Goal: Feedback & Contribution: Submit feedback/report problem

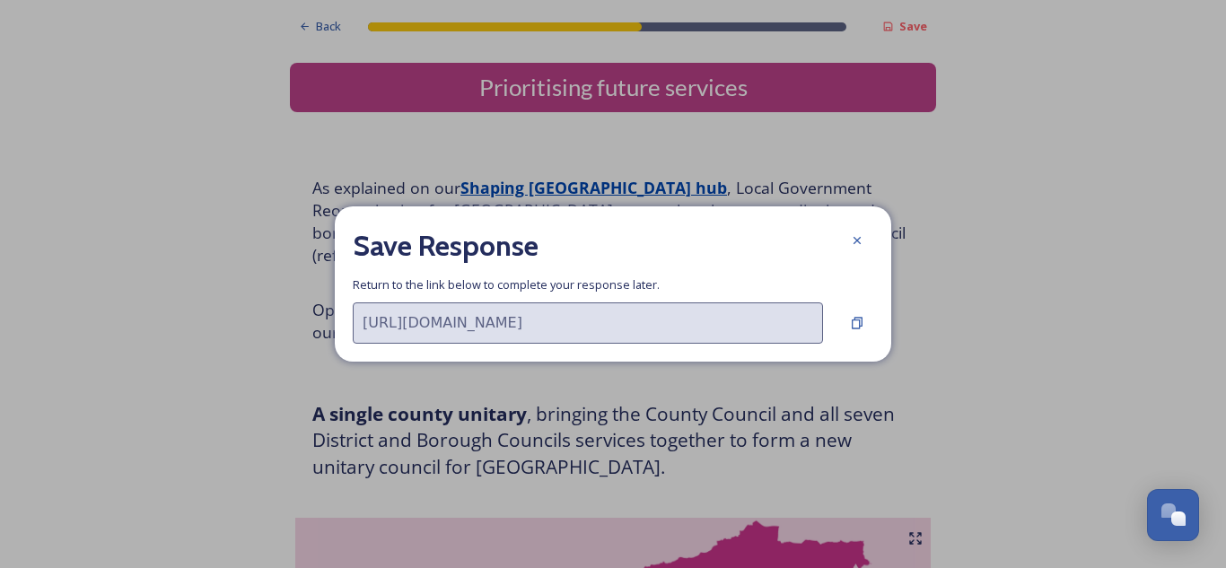
click at [849, 233] on div at bounding box center [857, 240] width 32 height 32
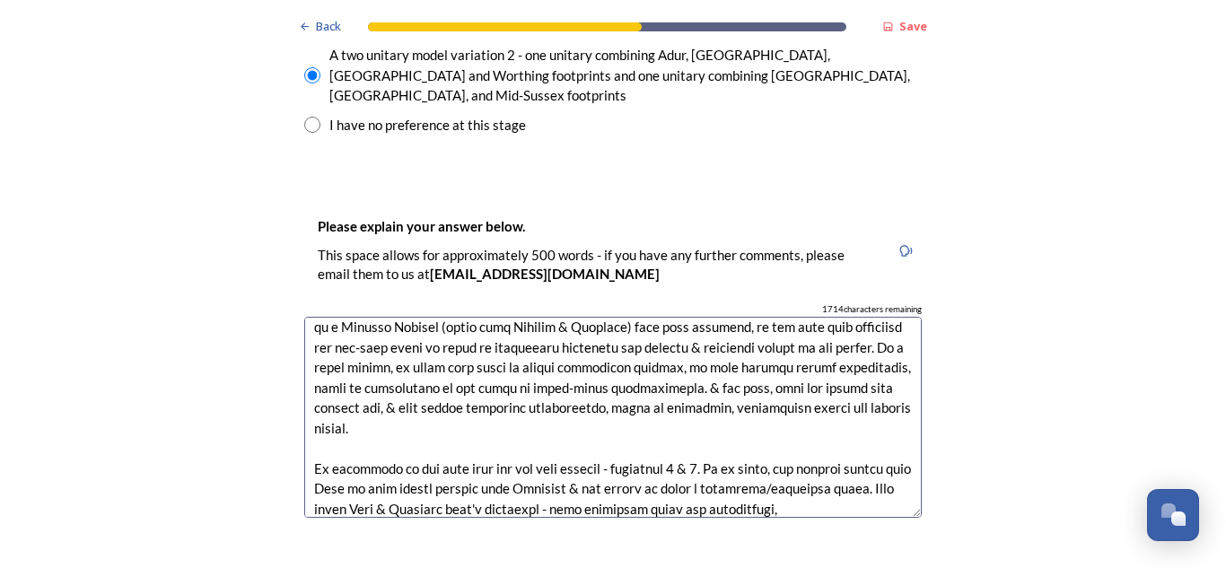
scroll to position [121, 0]
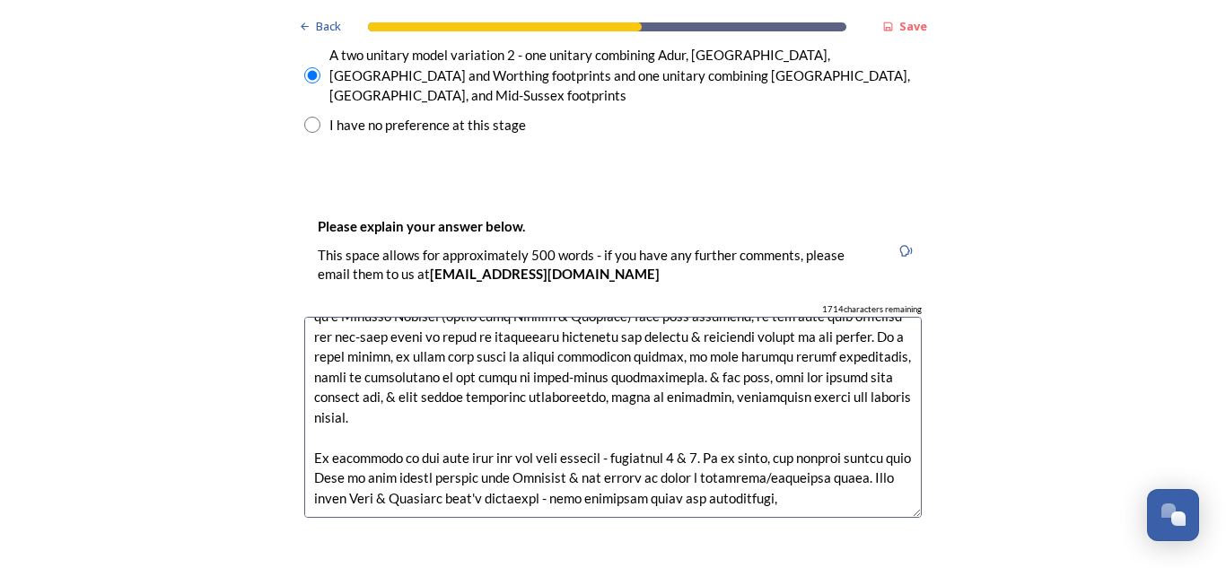
click at [810, 397] on textarea at bounding box center [613, 418] width 618 height 202
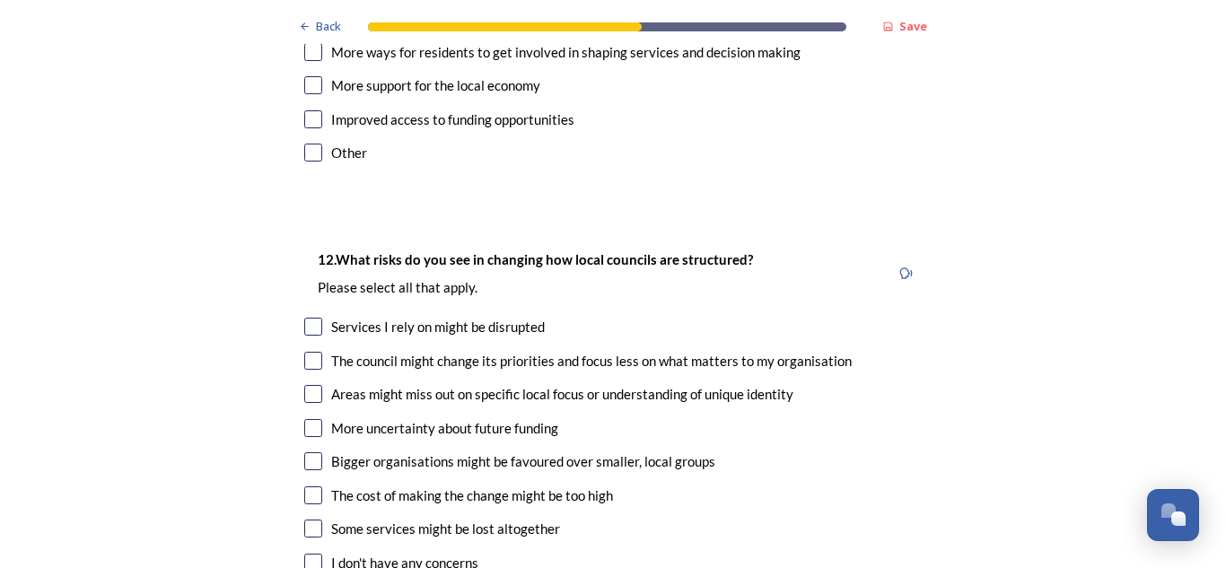
scroll to position [4472, 0]
type textarea "The idea of a single unitary model for the whole county will hopefully be rejec…"
click at [304, 317] on input "checkbox" at bounding box center [313, 326] width 18 height 18
checkbox input "true"
click at [304, 351] on input "checkbox" at bounding box center [313, 360] width 18 height 18
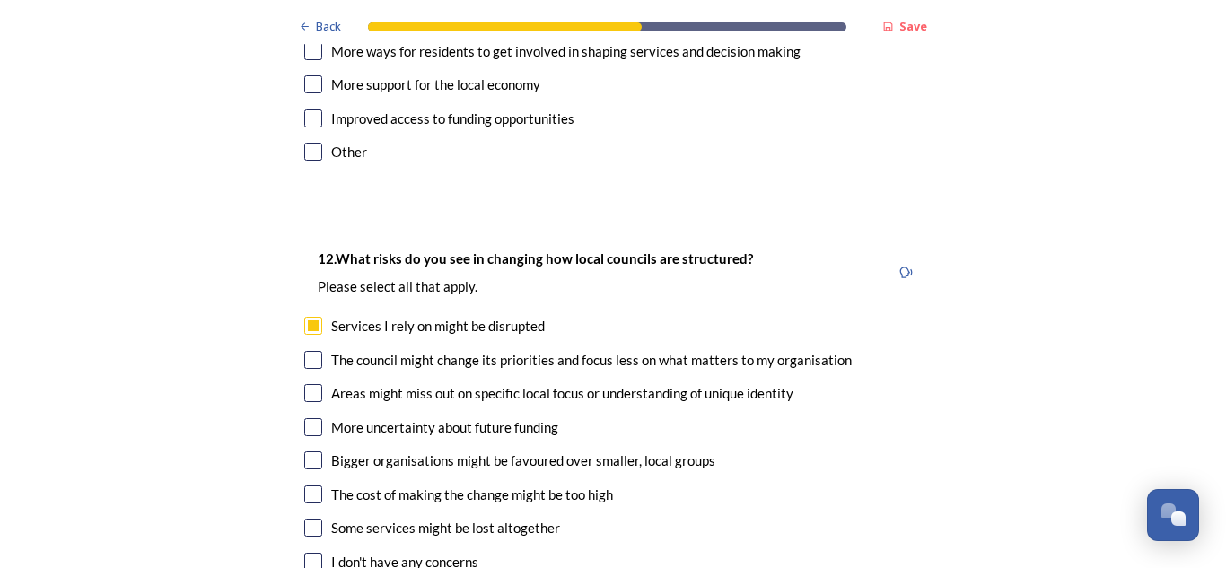
checkbox input "true"
click at [313, 486] on input "checkbox" at bounding box center [313, 495] width 18 height 18
click at [304, 486] on input "checkbox" at bounding box center [313, 495] width 18 height 18
click at [312, 486] on input "checkbox" at bounding box center [313, 495] width 18 height 18
checkbox input "true"
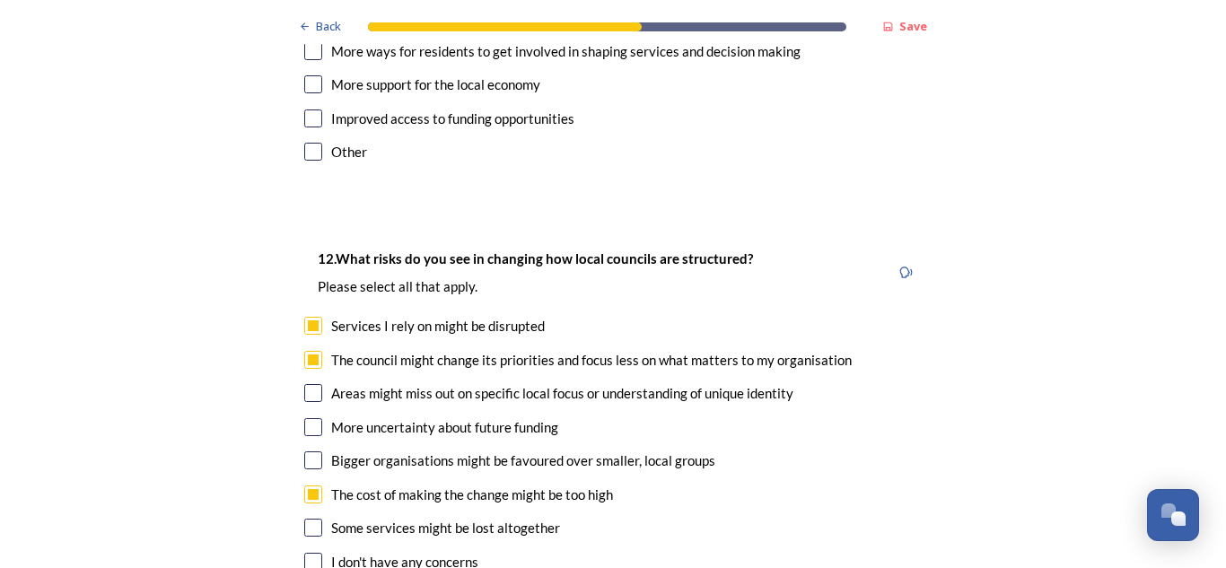
click at [304, 452] on input "checkbox" at bounding box center [313, 461] width 18 height 18
checkbox input "true"
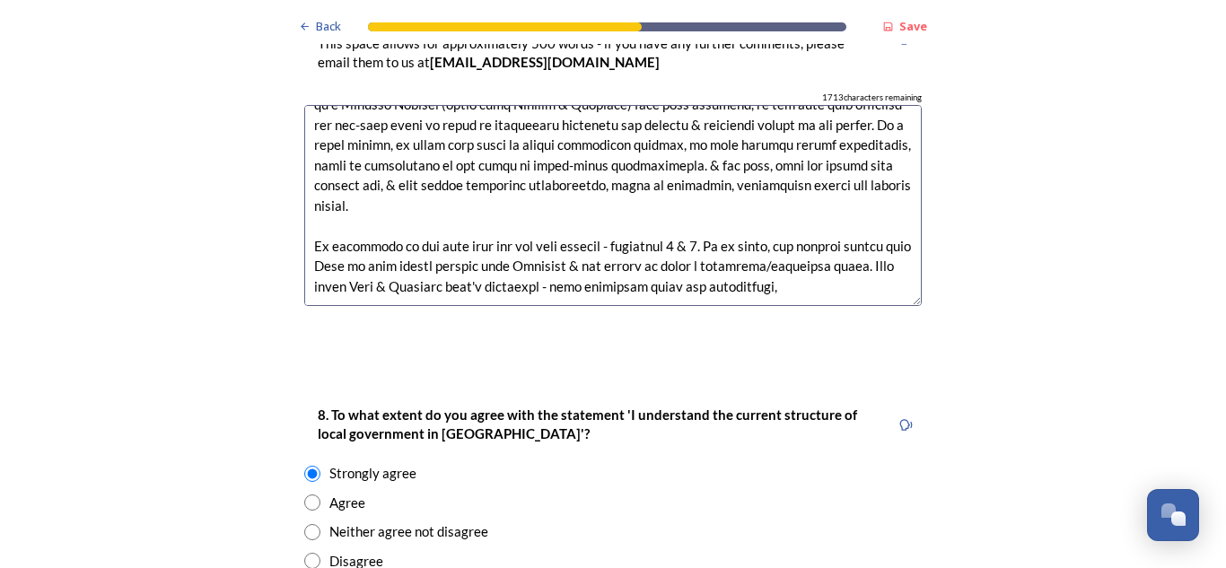
scroll to position [2806, 0]
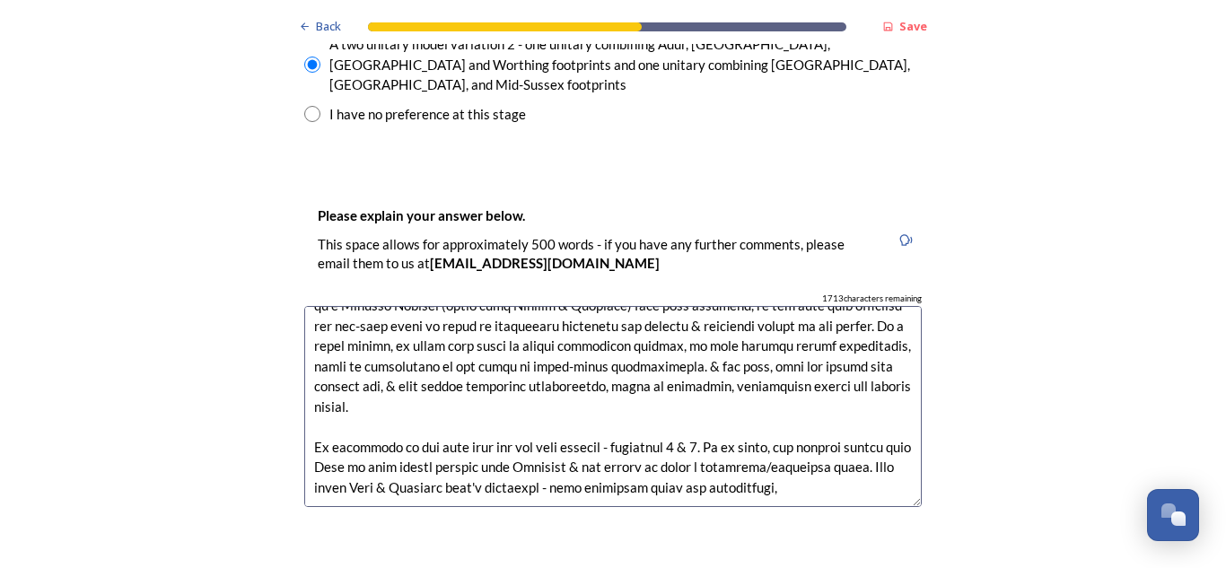
click at [791, 403] on textarea at bounding box center [613, 407] width 618 height 202
click at [772, 306] on textarea at bounding box center [613, 407] width 618 height 202
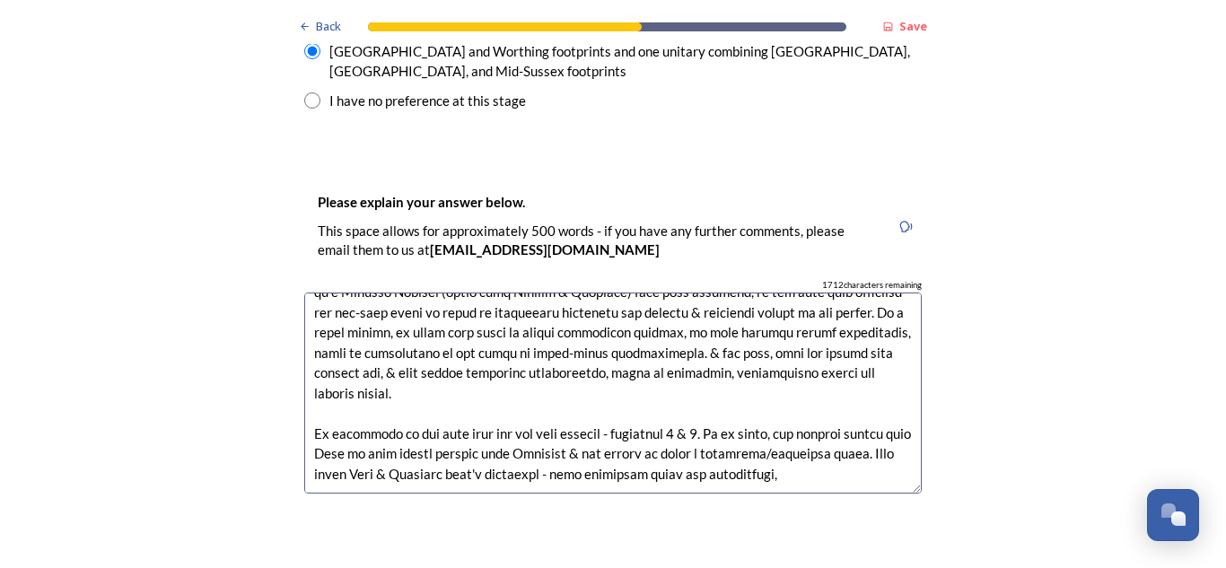
click at [834, 364] on textarea at bounding box center [613, 394] width 618 height 202
click at [838, 385] on textarea at bounding box center [613, 394] width 618 height 202
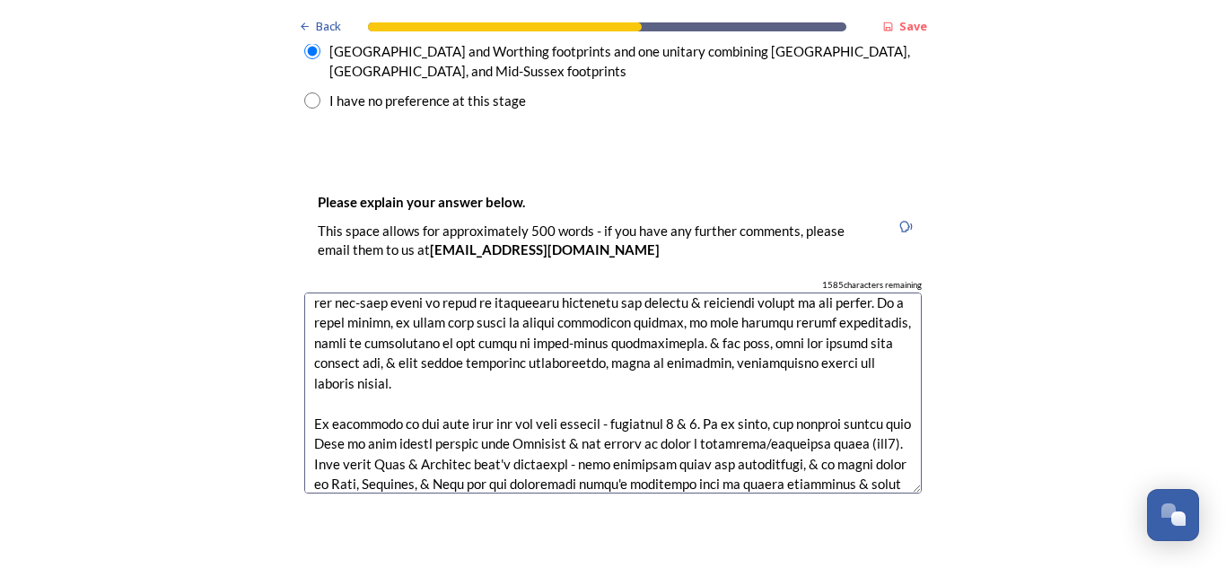
scroll to position [151, 0]
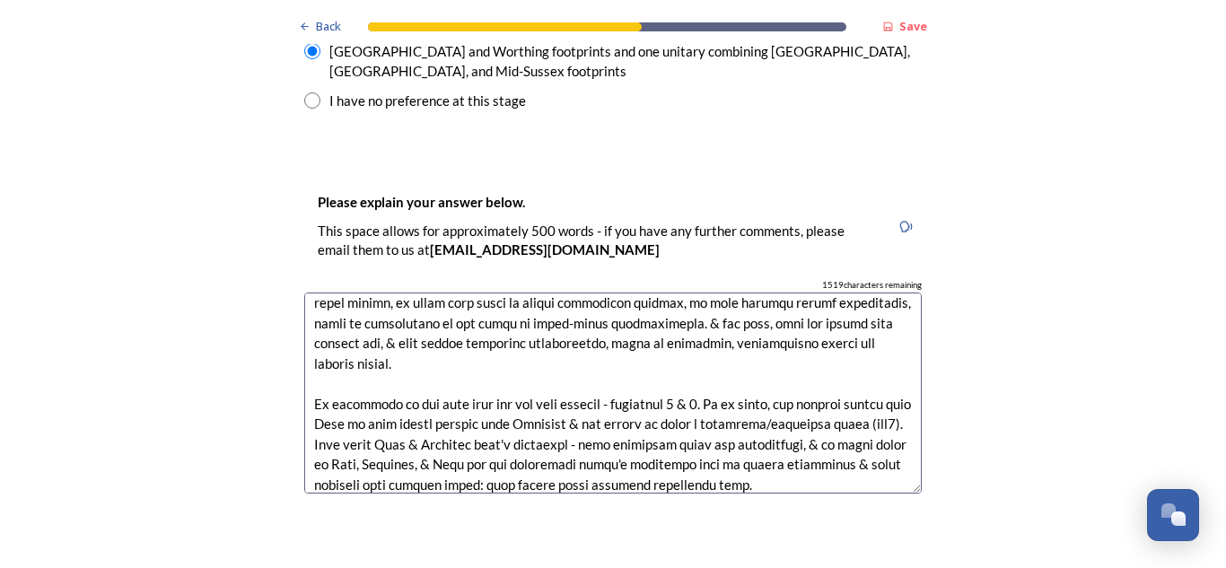
click at [466, 396] on textarea at bounding box center [613, 394] width 618 height 202
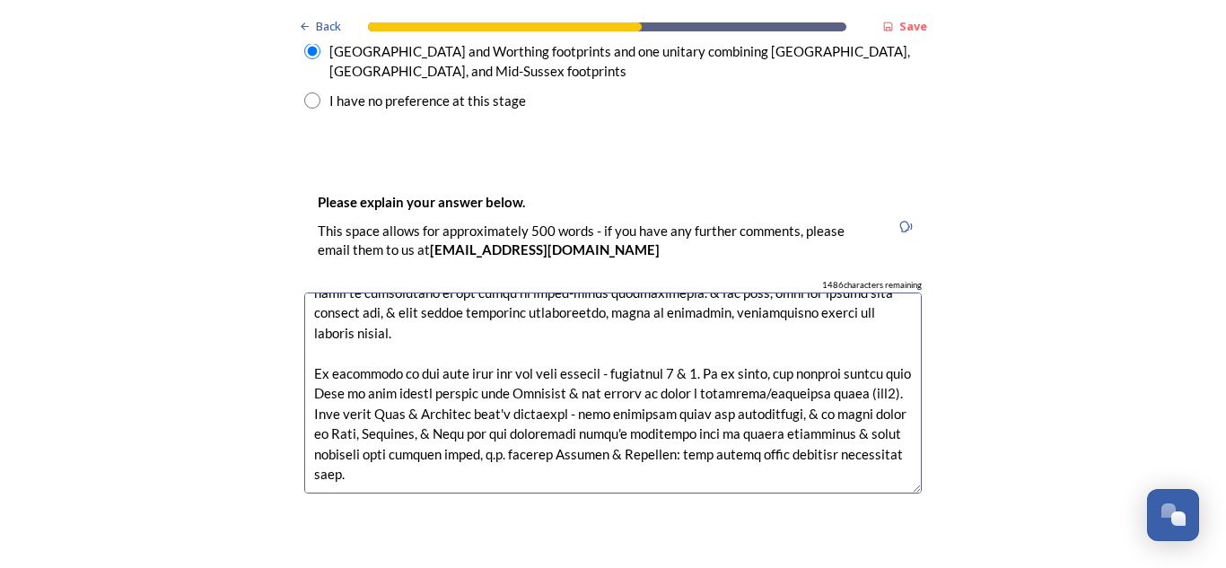
drag, startPoint x: 705, startPoint y: 388, endPoint x: 581, endPoint y: 381, distance: 124.1
click at [581, 381] on textarea at bounding box center [613, 394] width 618 height 202
click at [649, 364] on textarea at bounding box center [613, 394] width 618 height 202
click at [565, 357] on textarea at bounding box center [613, 394] width 618 height 202
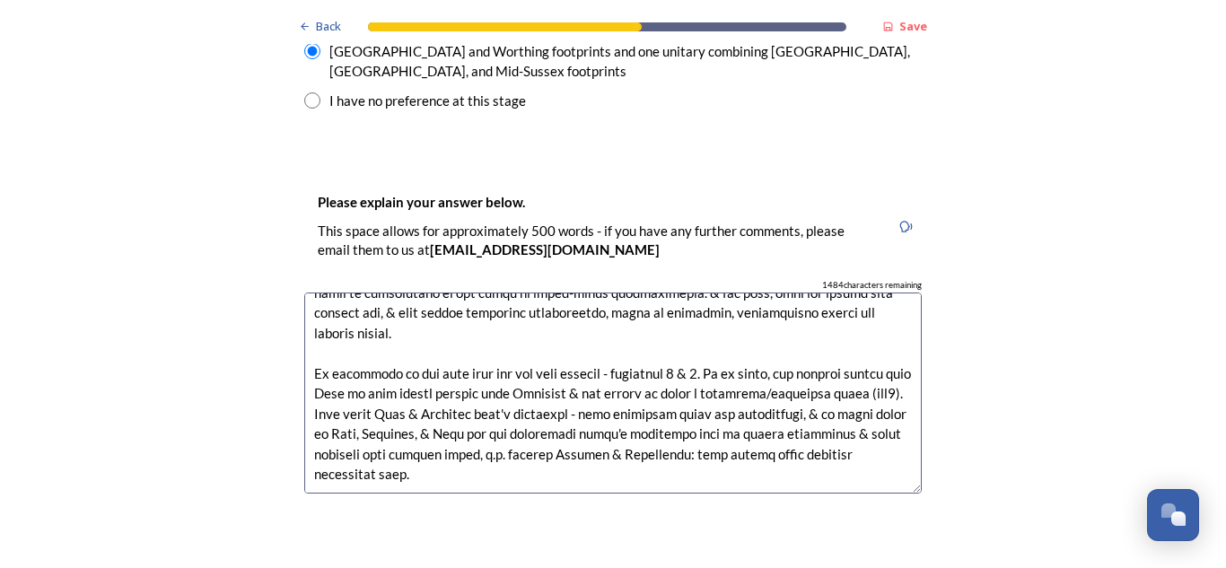
click at [565, 357] on textarea at bounding box center [613, 394] width 618 height 202
click at [739, 379] on textarea at bounding box center [613, 394] width 618 height 202
click at [601, 366] on textarea at bounding box center [613, 394] width 618 height 202
click at [726, 362] on textarea at bounding box center [613, 394] width 618 height 202
click at [705, 390] on textarea at bounding box center [613, 394] width 618 height 202
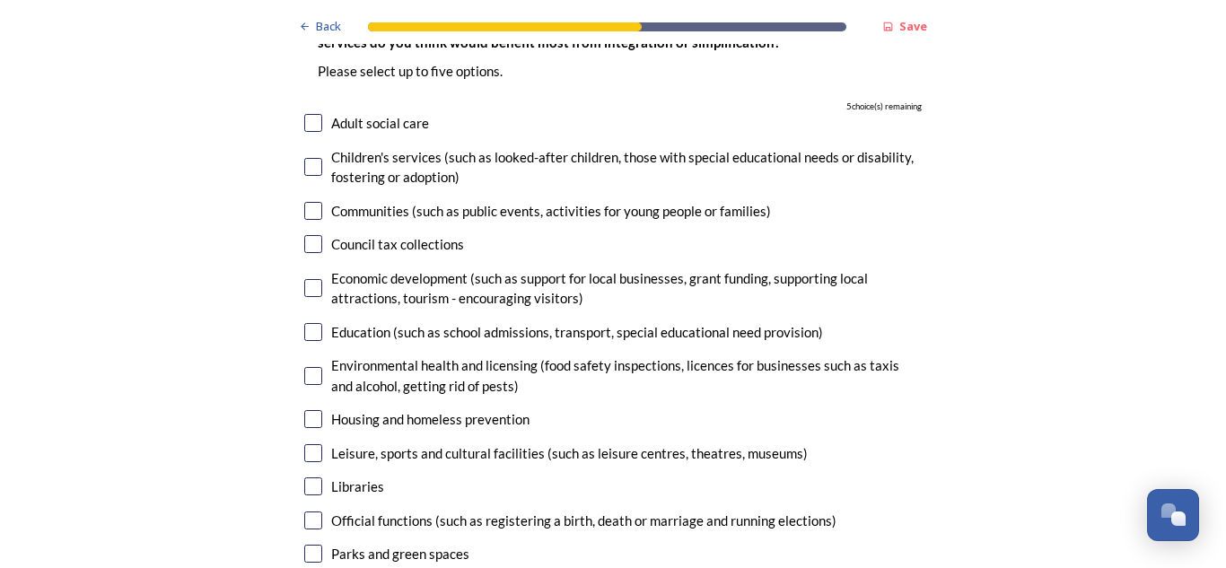
scroll to position [5261, 0]
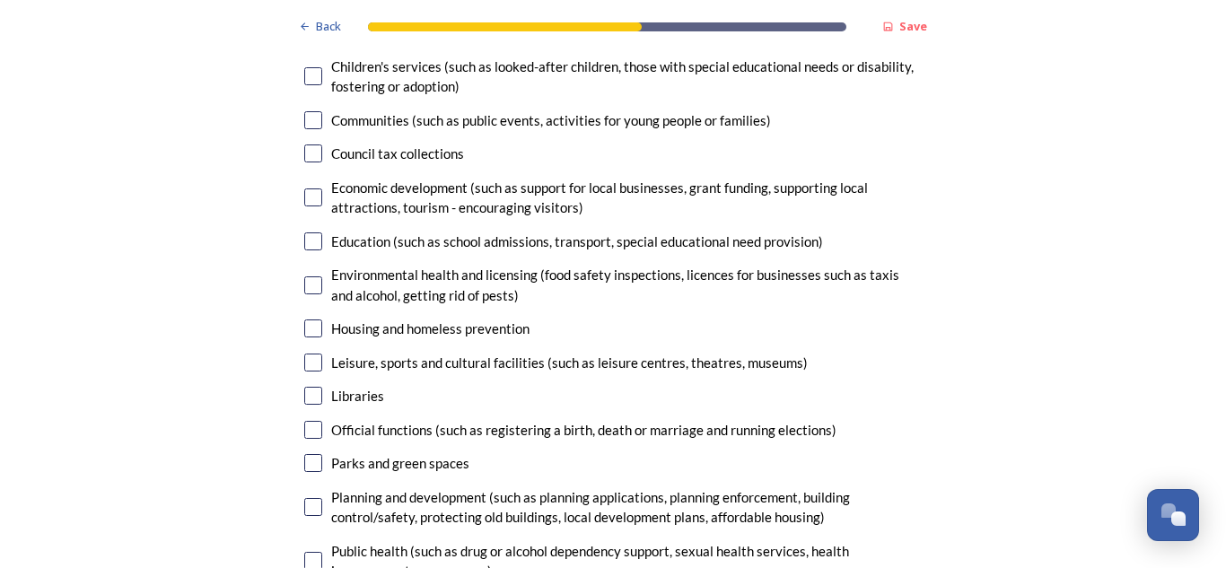
type textarea "The idea of a single unitary model for the whole county will hopefully be rejec…"
click at [304, 320] on input "checkbox" at bounding box center [313, 329] width 18 height 18
checkbox input "true"
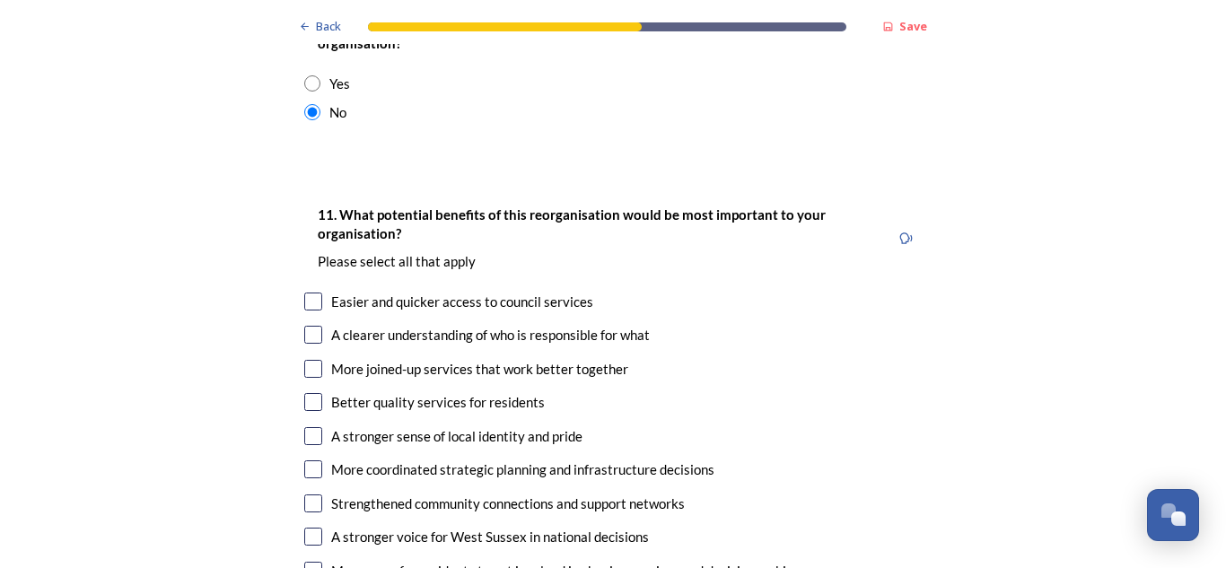
scroll to position [3952, 0]
click at [316, 461] on div "More coordinated strategic planning and infrastructure decisions" at bounding box center [613, 471] width 618 height 21
click at [305, 461] on input "checkbox" at bounding box center [313, 470] width 18 height 18
checkbox input "true"
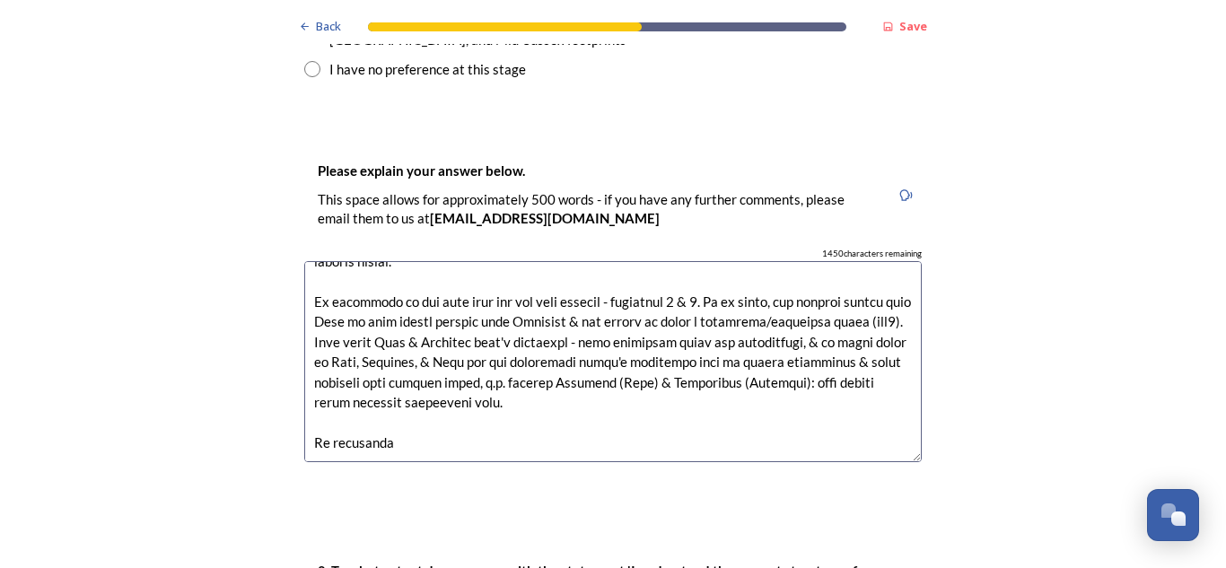
scroll to position [2848, 0]
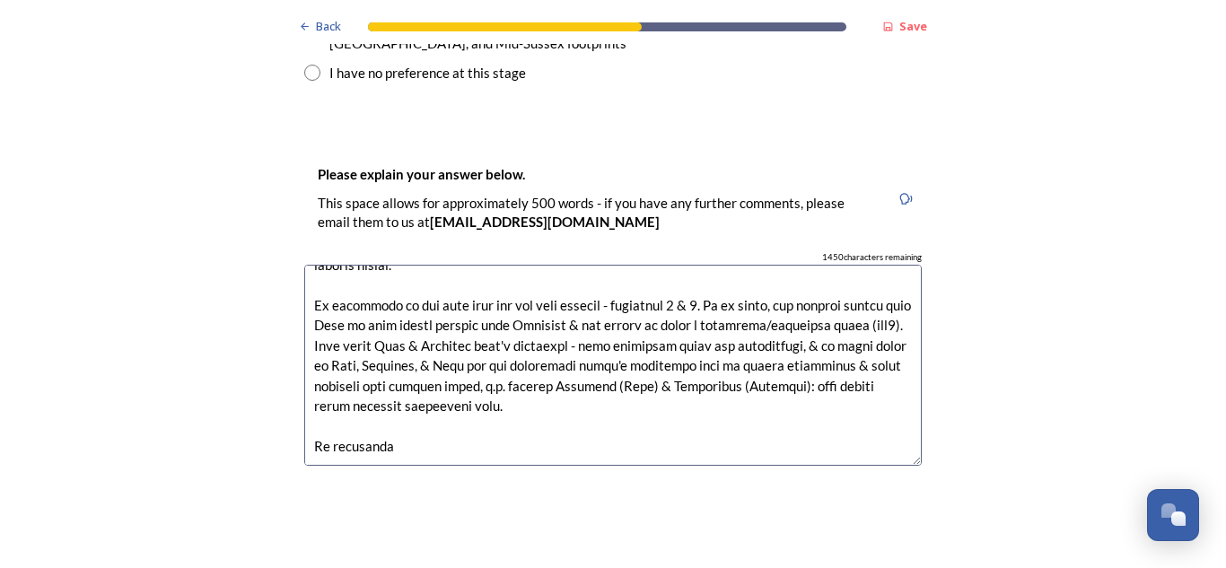
click at [567, 320] on textarea at bounding box center [613, 366] width 618 height 202
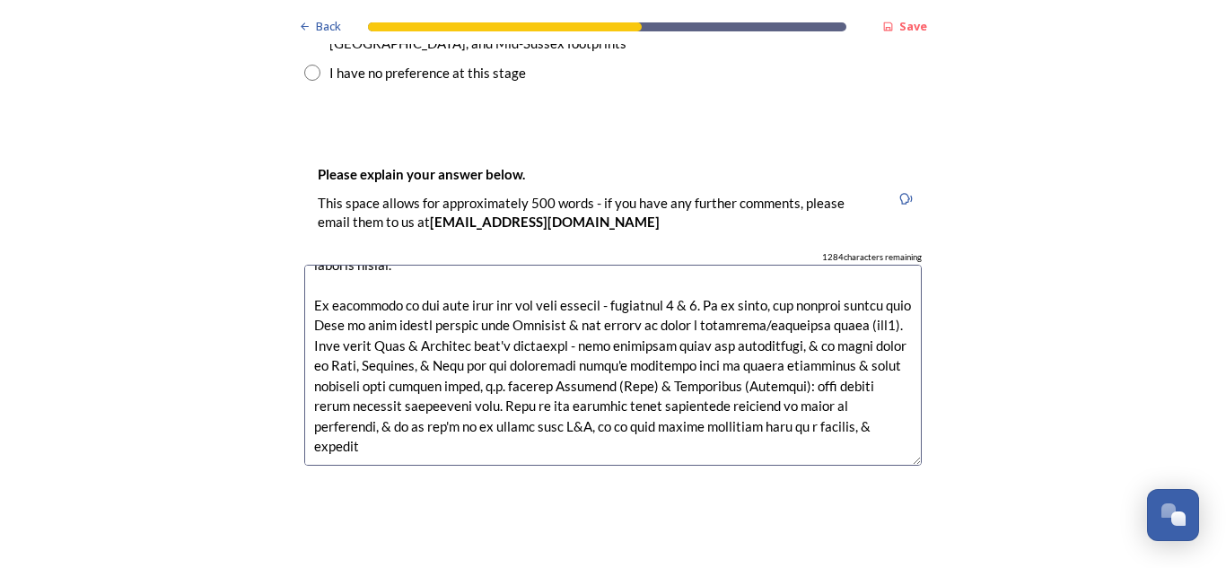
scroll to position [232, 0]
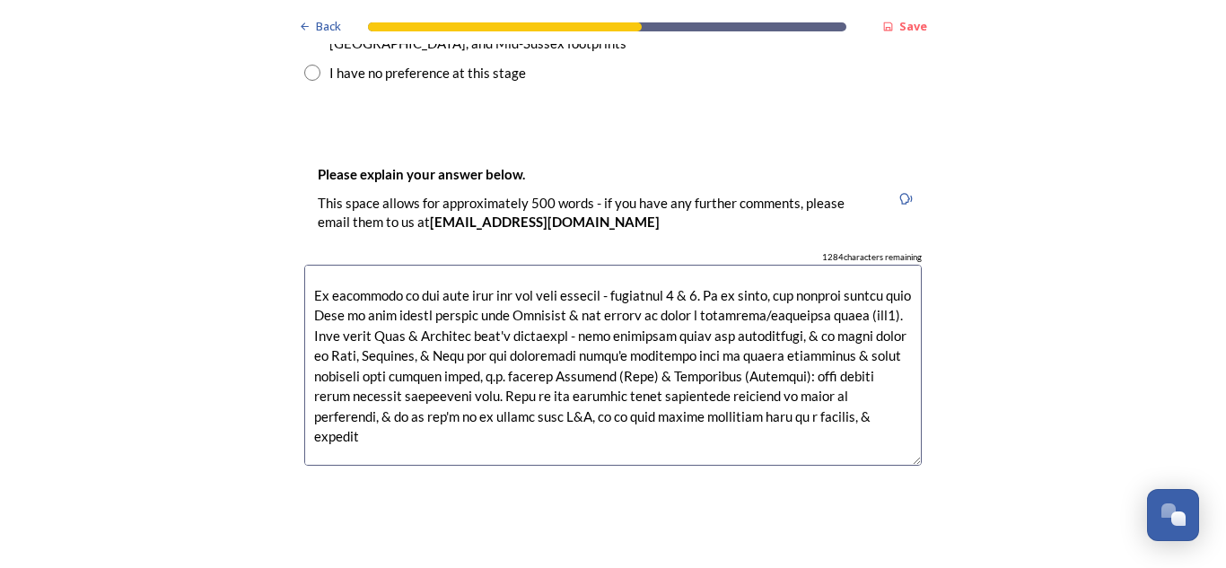
click at [752, 354] on textarea at bounding box center [613, 366] width 618 height 202
click at [712, 339] on textarea at bounding box center [613, 366] width 618 height 202
click at [837, 321] on textarea at bounding box center [613, 366] width 618 height 202
click at [895, 328] on textarea at bounding box center [613, 366] width 618 height 202
click at [377, 325] on textarea at bounding box center [613, 366] width 618 height 202
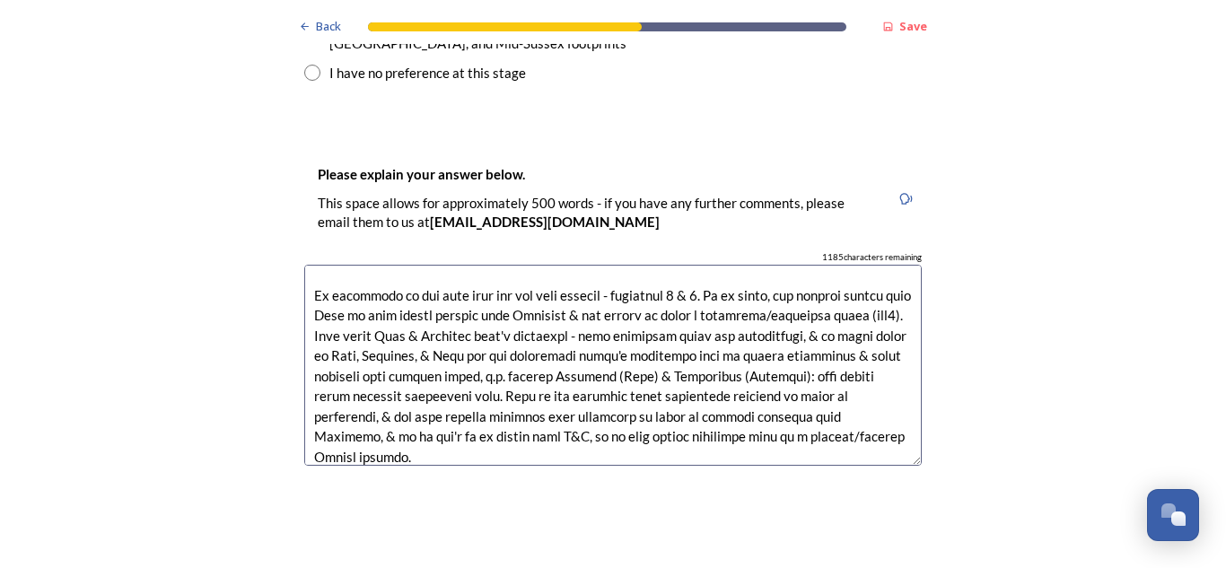
click at [511, 362] on textarea at bounding box center [613, 366] width 618 height 202
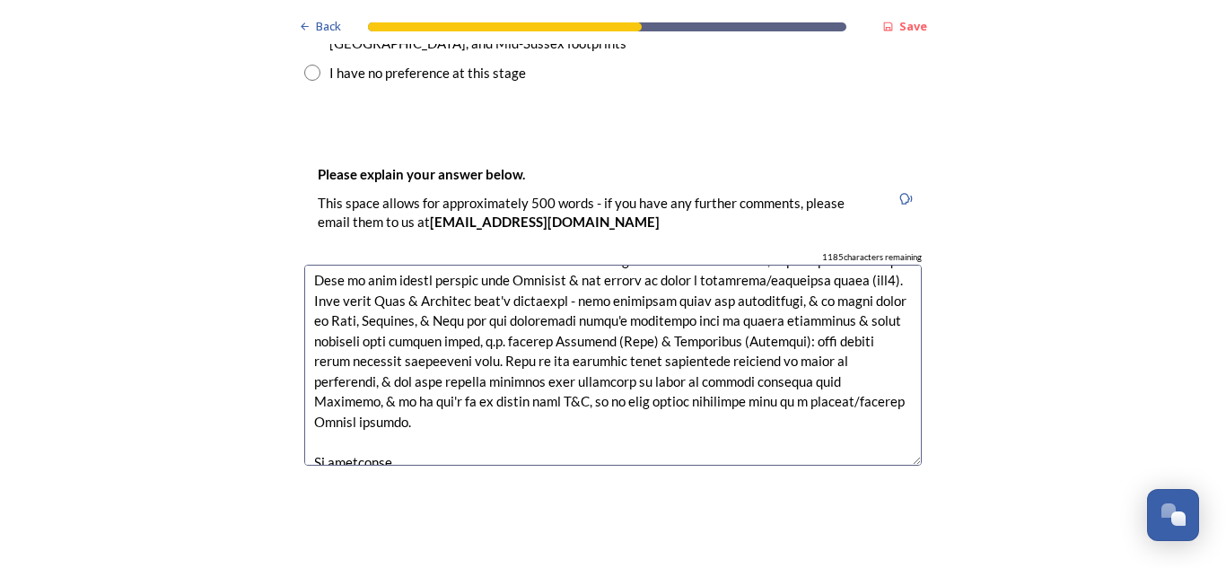
scroll to position [283, 0]
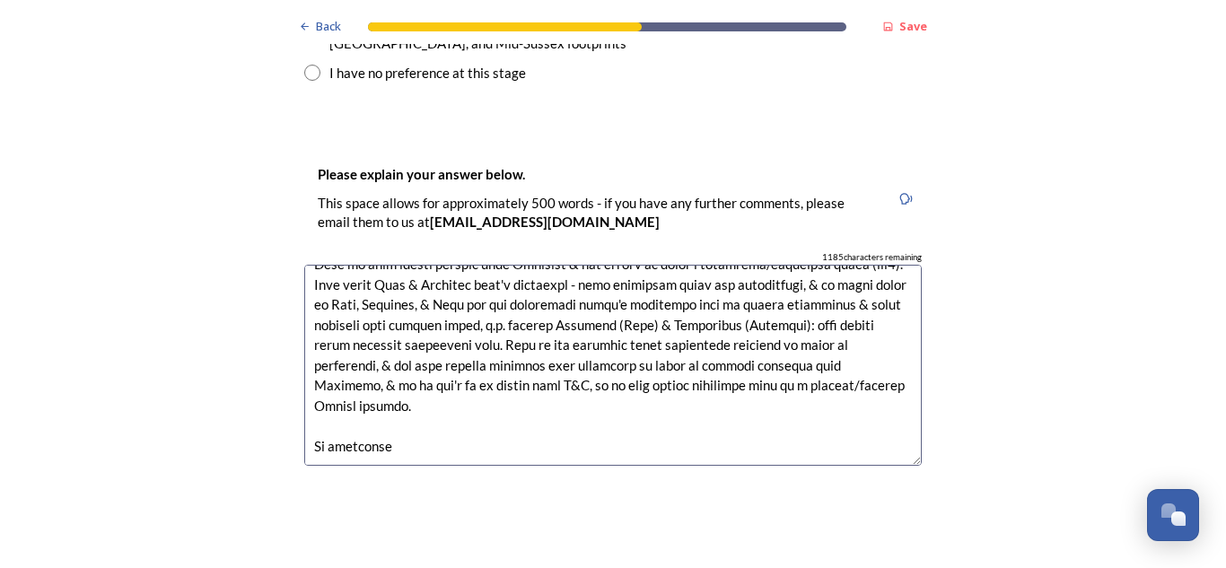
drag, startPoint x: 511, startPoint y: 362, endPoint x: 436, endPoint y: 362, distance: 74.5
click at [436, 362] on textarea at bounding box center [613, 366] width 618 height 202
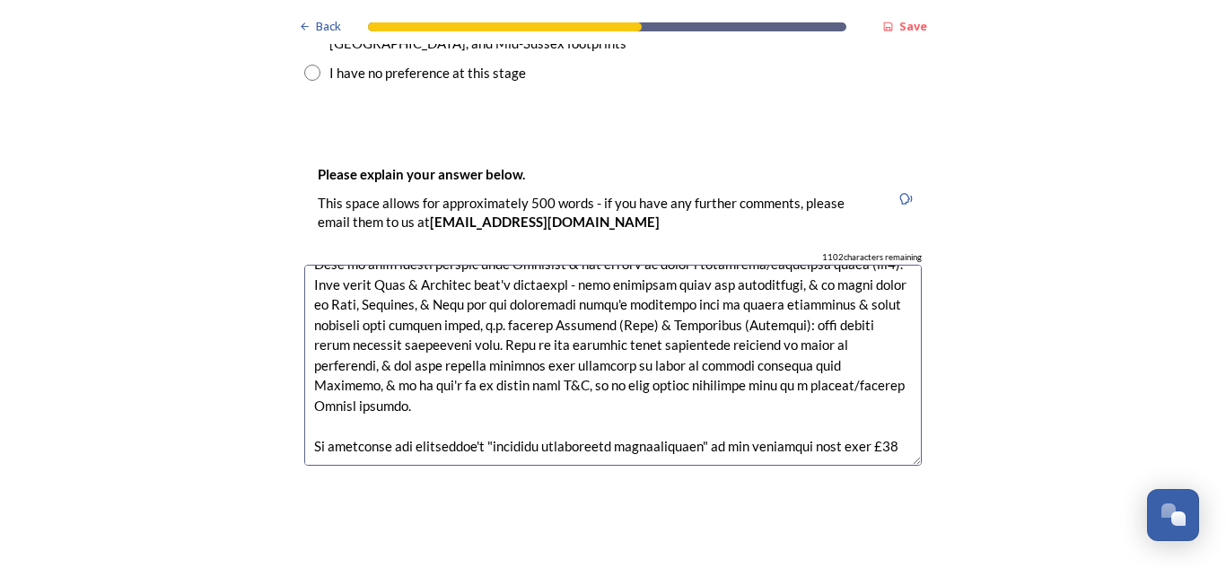
scroll to position [293, 0]
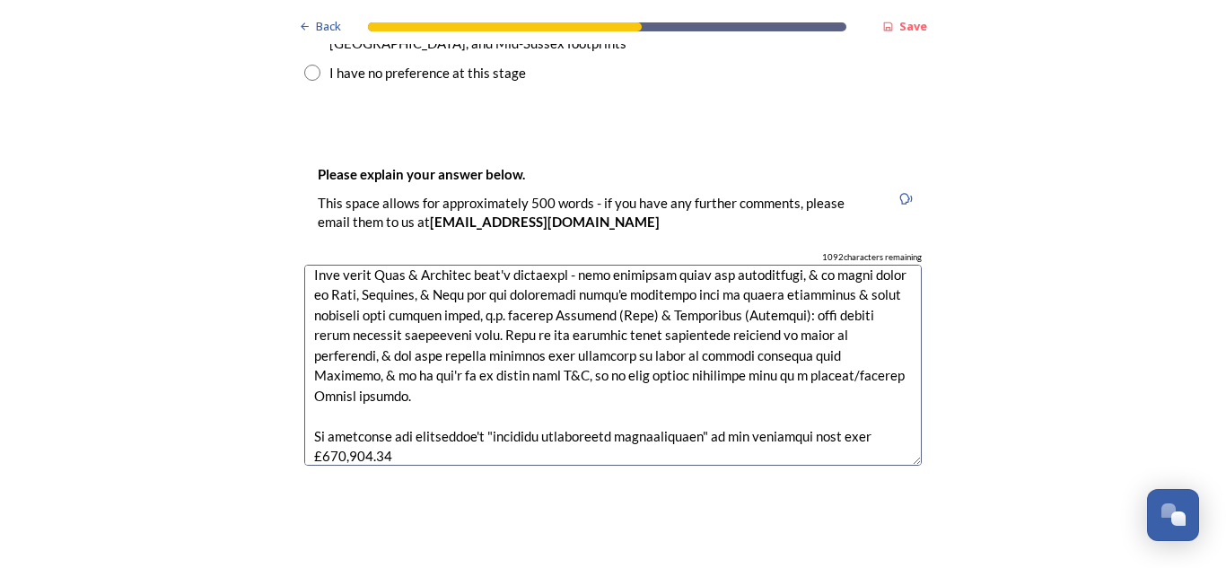
click at [845, 346] on textarea at bounding box center [613, 366] width 618 height 202
click at [641, 361] on textarea at bounding box center [613, 366] width 618 height 202
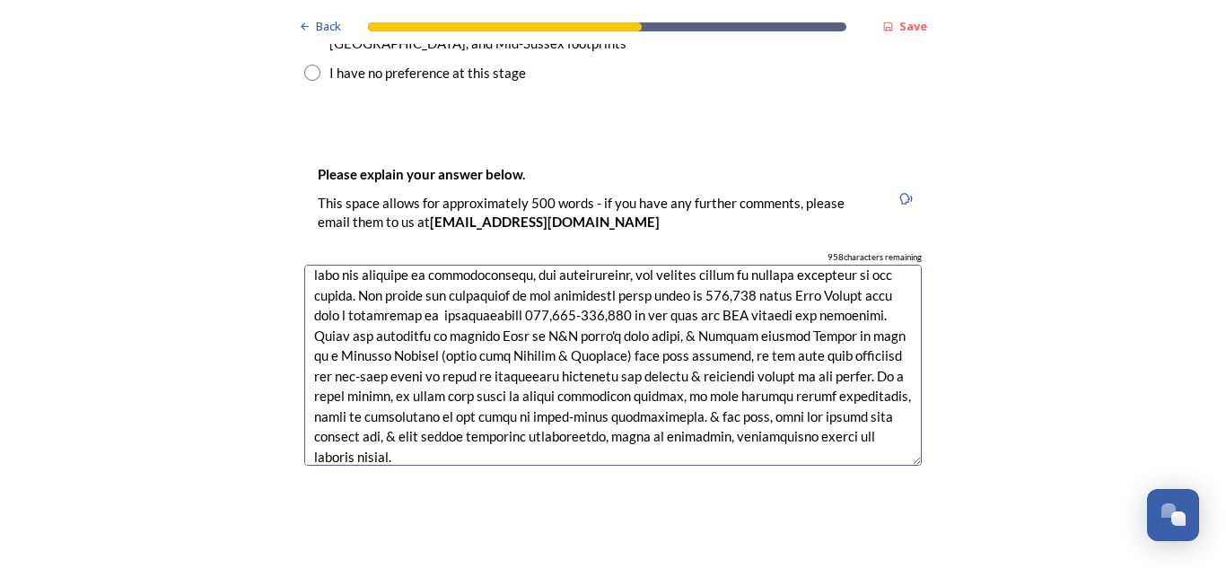
scroll to position [323, 0]
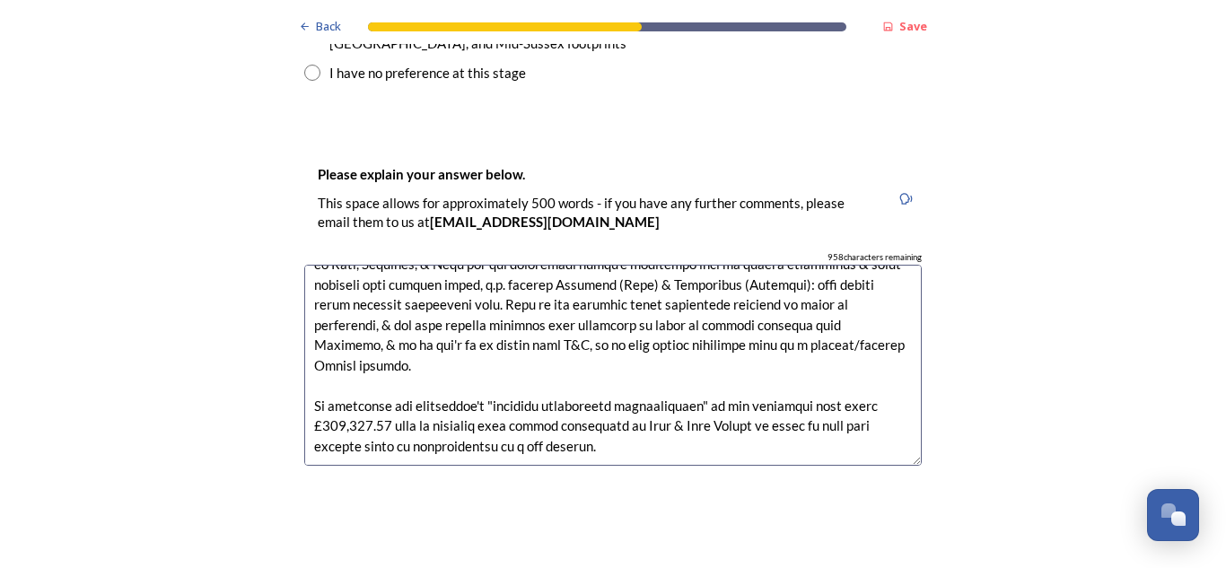
click at [339, 357] on textarea at bounding box center [613, 366] width 618 height 202
click at [656, 369] on textarea at bounding box center [613, 366] width 618 height 202
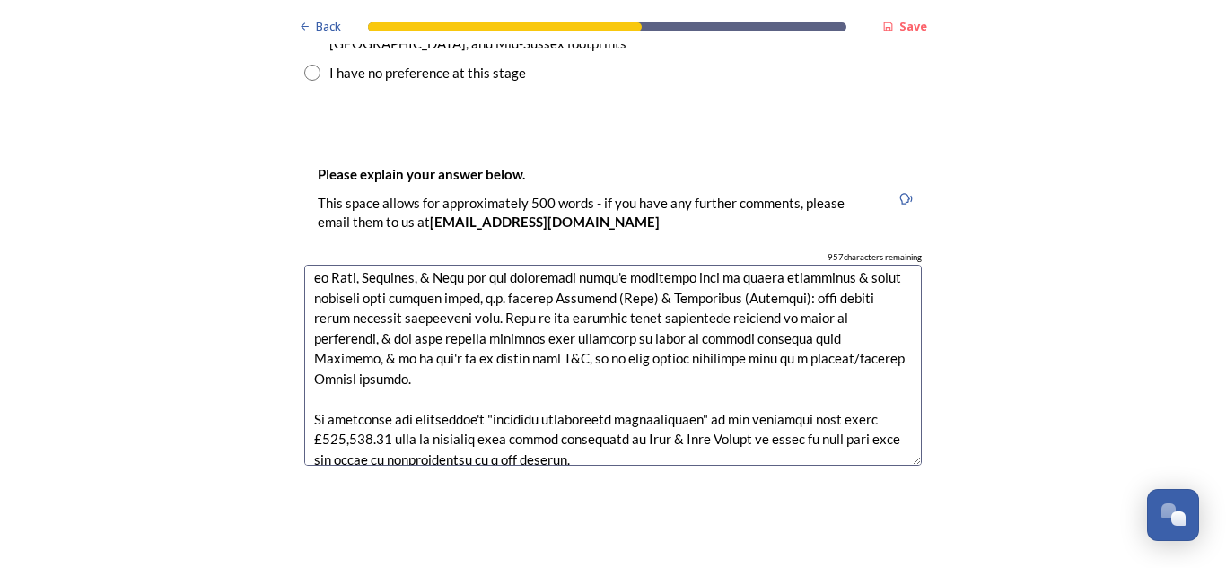
scroll to position [310, 0]
click at [403, 269] on textarea at bounding box center [613, 366] width 618 height 202
click at [692, 298] on textarea at bounding box center [613, 366] width 618 height 202
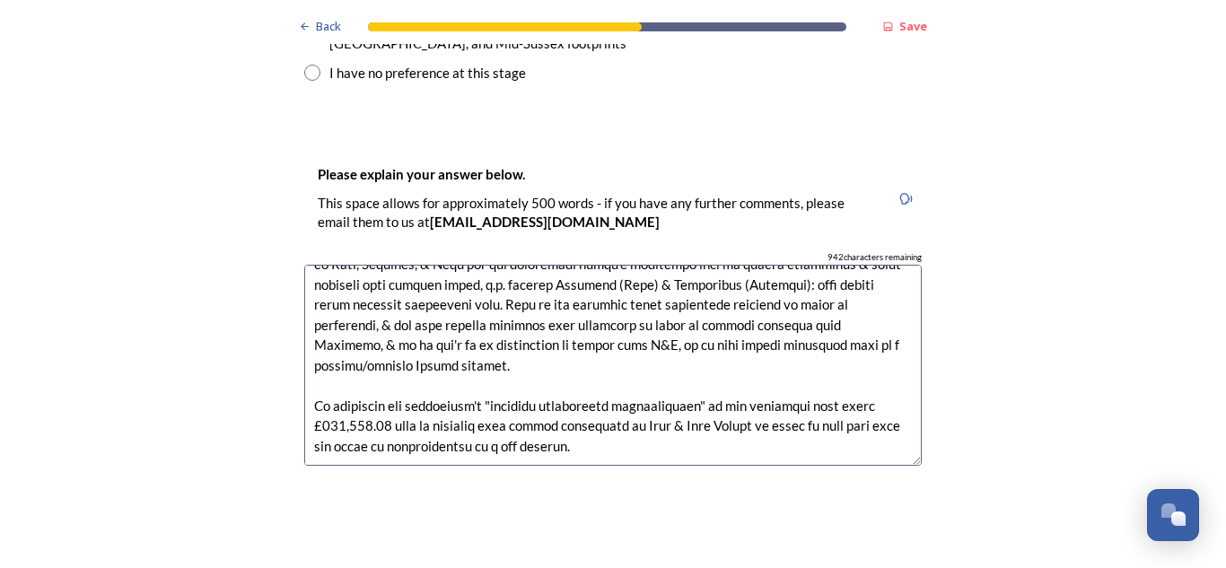
scroll to position [323, 0]
click at [549, 331] on textarea at bounding box center [613, 366] width 618 height 202
click at [750, 365] on textarea at bounding box center [613, 366] width 618 height 202
click at [401, 334] on textarea at bounding box center [613, 366] width 618 height 202
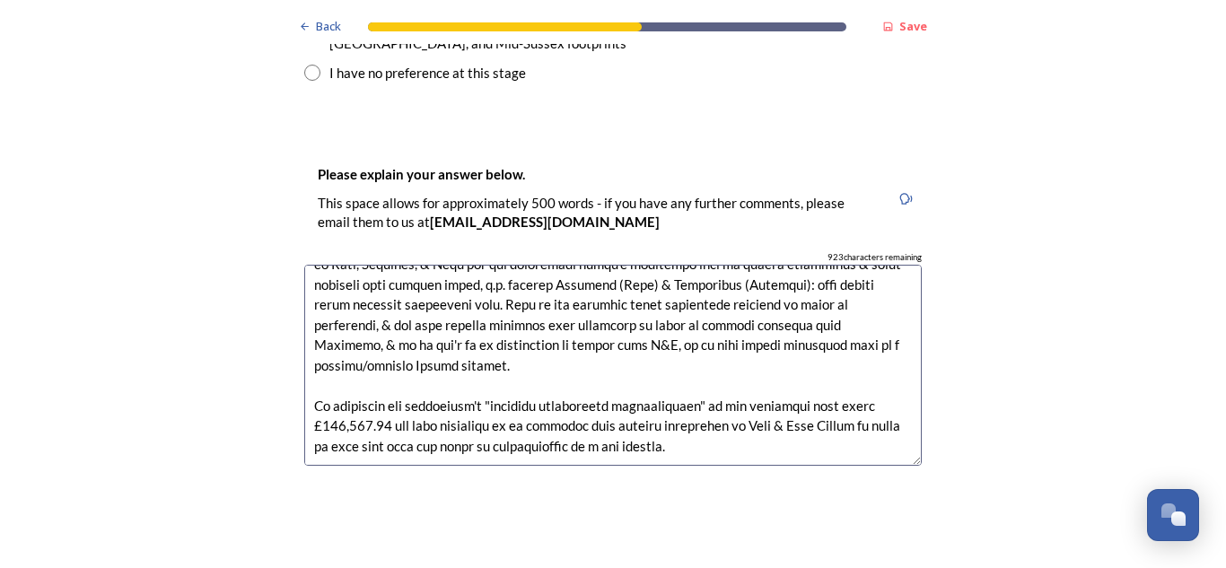
click at [527, 338] on textarea at bounding box center [613, 366] width 618 height 202
click at [742, 350] on textarea at bounding box center [613, 366] width 618 height 202
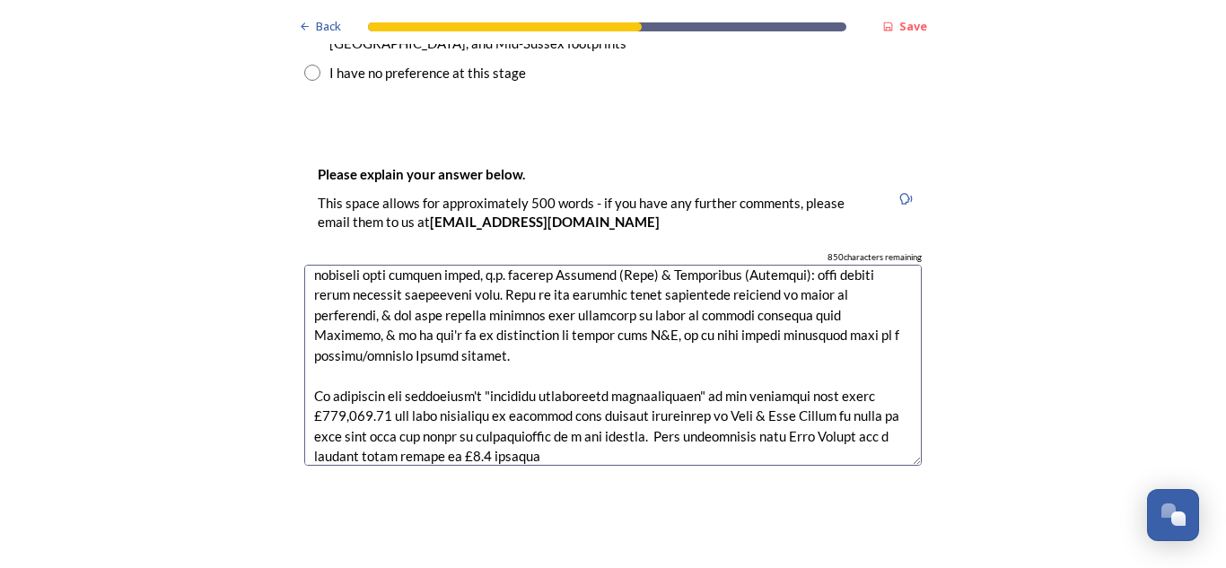
click at [437, 360] on textarea at bounding box center [613, 366] width 618 height 202
click at [347, 362] on textarea at bounding box center [613, 366] width 618 height 202
click at [747, 364] on textarea at bounding box center [613, 366] width 618 height 202
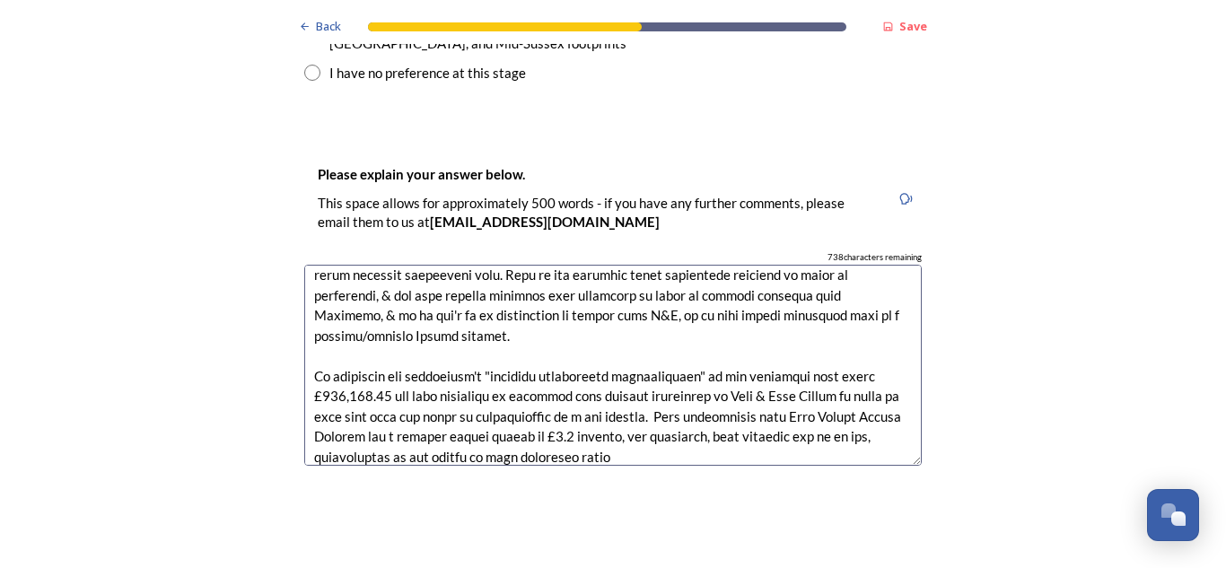
click at [853, 345] on textarea at bounding box center [613, 366] width 618 height 202
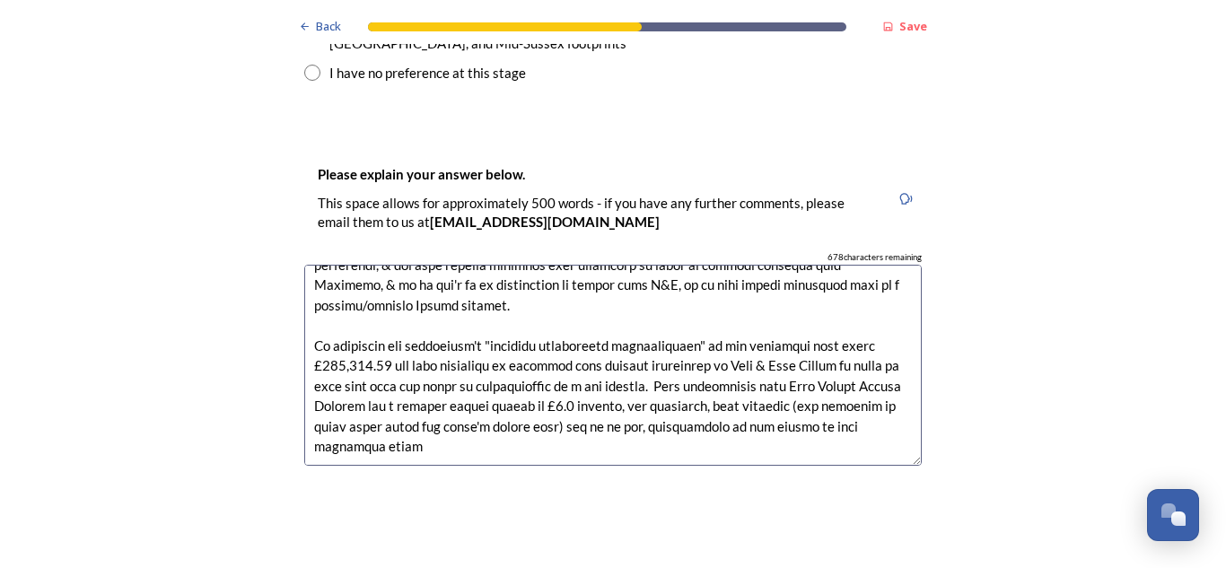
click at [829, 352] on textarea at bounding box center [613, 366] width 618 height 202
drag, startPoint x: 829, startPoint y: 352, endPoint x: 828, endPoint y: 323, distance: 28.7
click at [828, 323] on textarea at bounding box center [613, 366] width 618 height 202
click at [769, 351] on textarea at bounding box center [613, 366] width 618 height 202
click at [450, 356] on textarea at bounding box center [613, 366] width 618 height 202
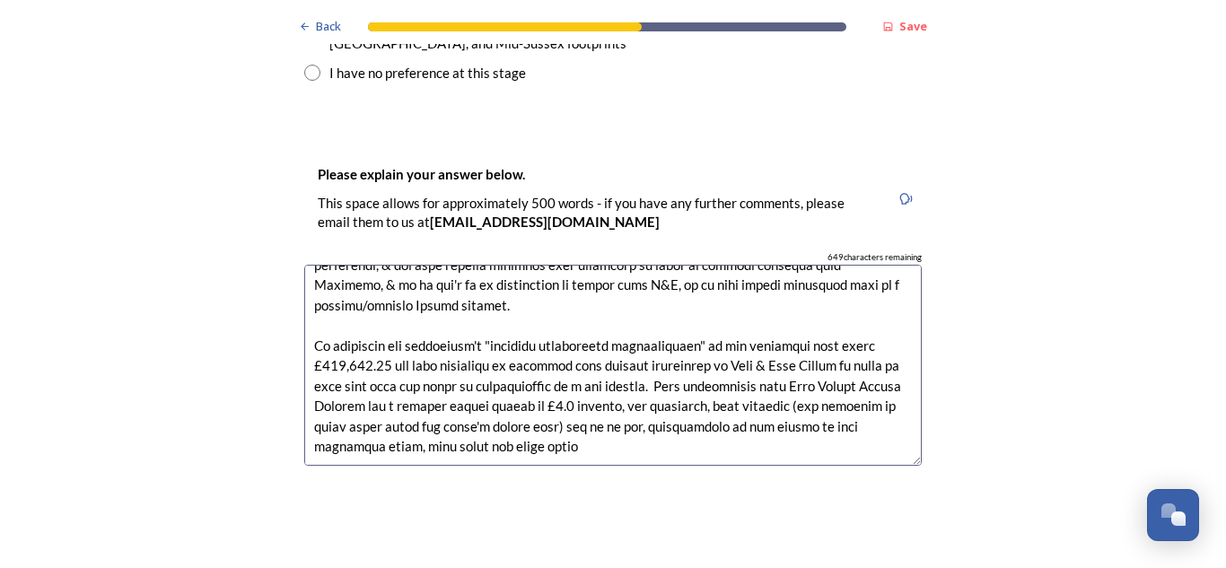
click at [450, 356] on textarea at bounding box center [613, 366] width 618 height 202
click at [723, 357] on textarea at bounding box center [613, 366] width 618 height 202
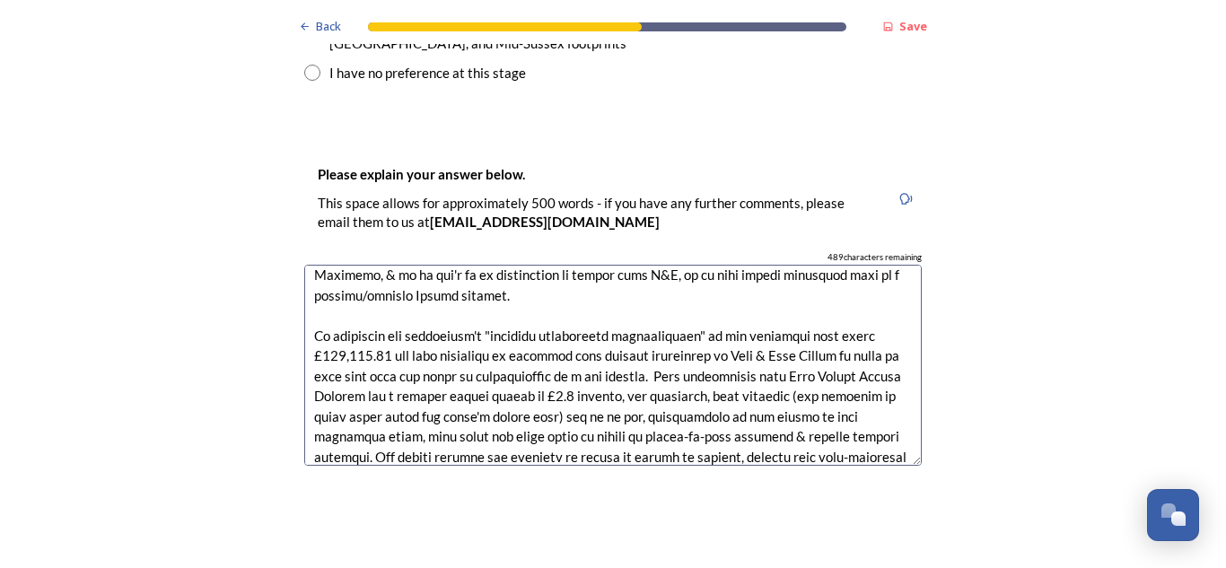
scroll to position [414, 0]
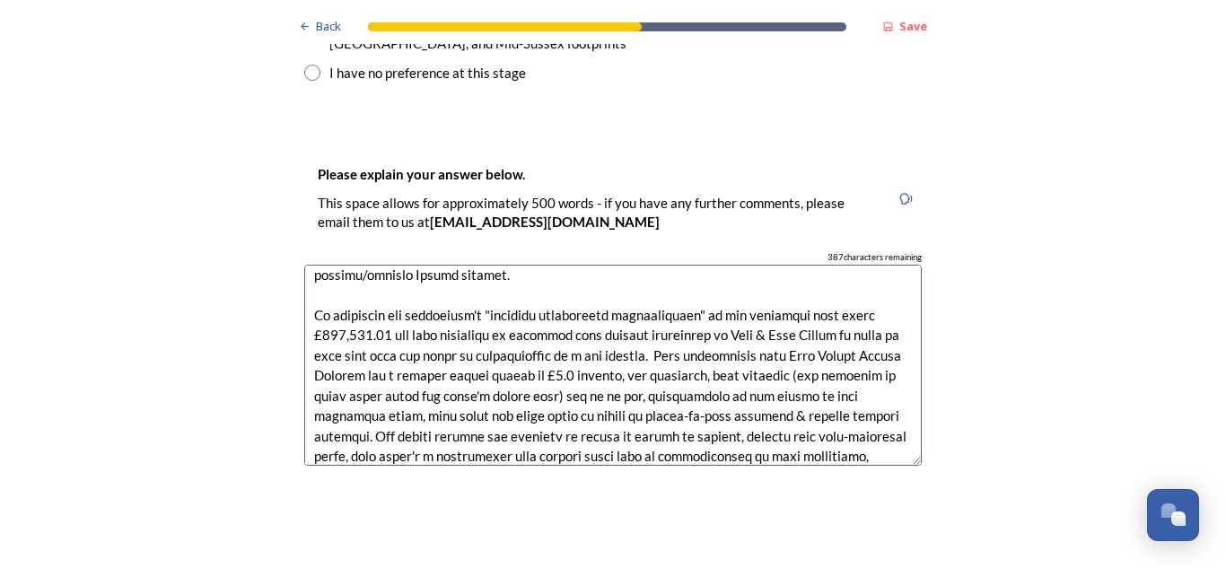
click at [430, 361] on textarea at bounding box center [613, 366] width 618 height 202
click at [373, 362] on textarea at bounding box center [613, 366] width 618 height 202
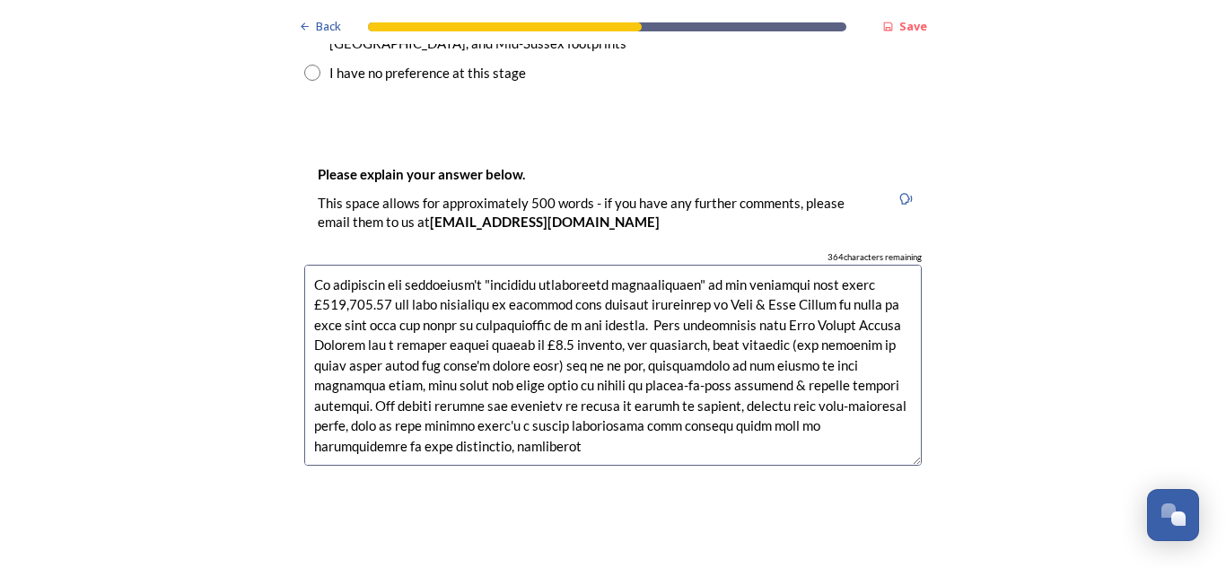
click at [706, 355] on textarea at bounding box center [613, 366] width 618 height 202
click at [768, 332] on textarea at bounding box center [613, 366] width 618 height 202
click at [774, 332] on textarea at bounding box center [613, 366] width 618 height 202
click at [622, 364] on textarea at bounding box center [613, 366] width 618 height 202
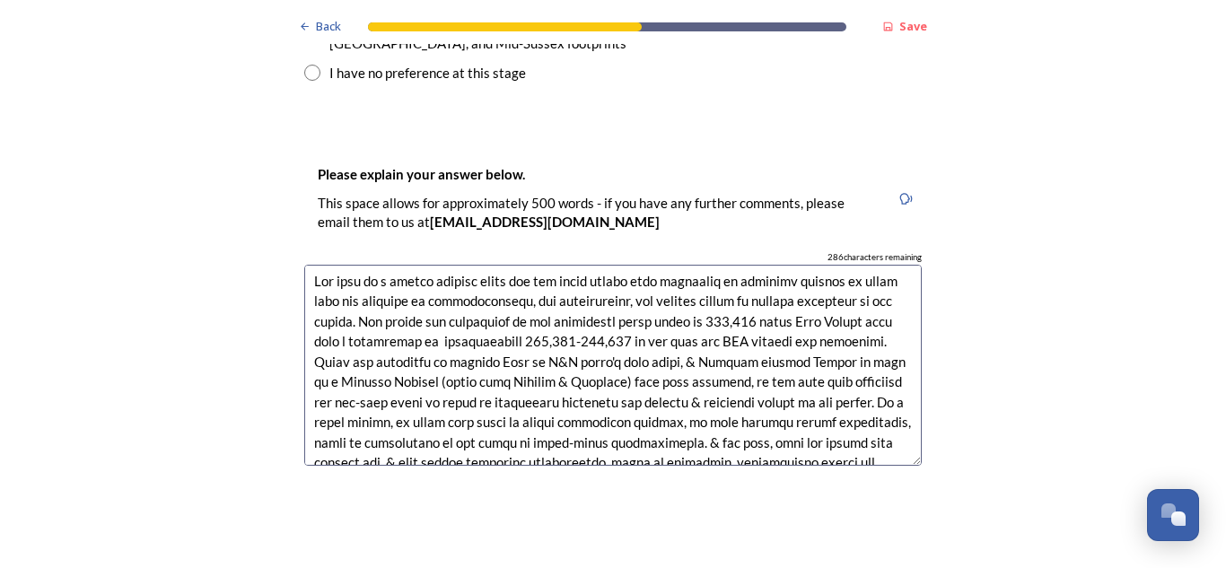
scroll to position [0, 0]
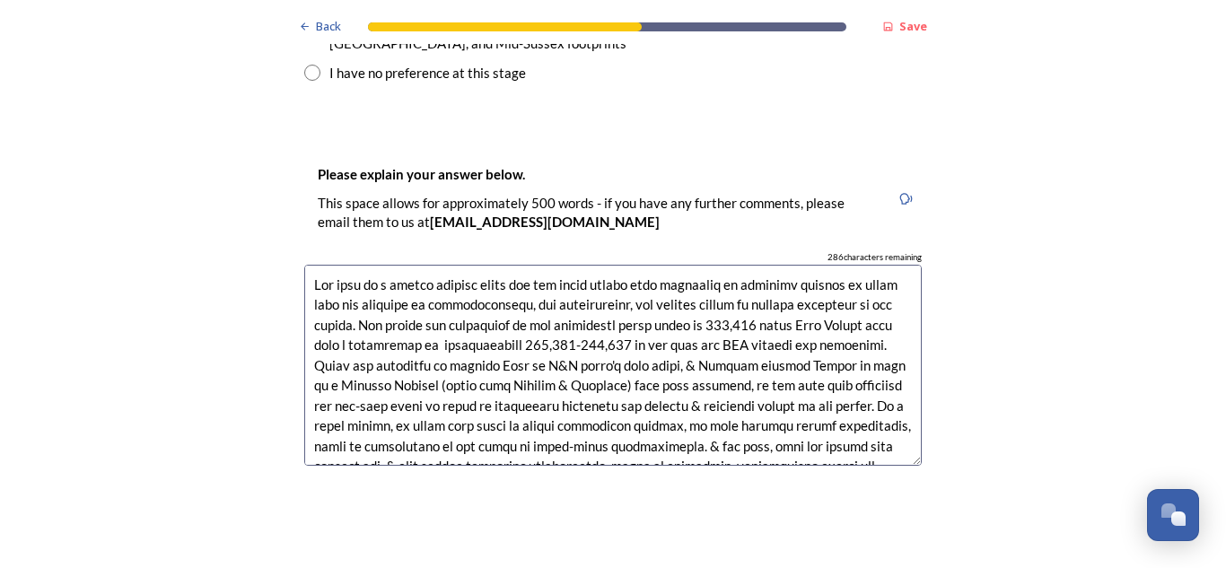
click at [777, 265] on textarea at bounding box center [613, 366] width 618 height 202
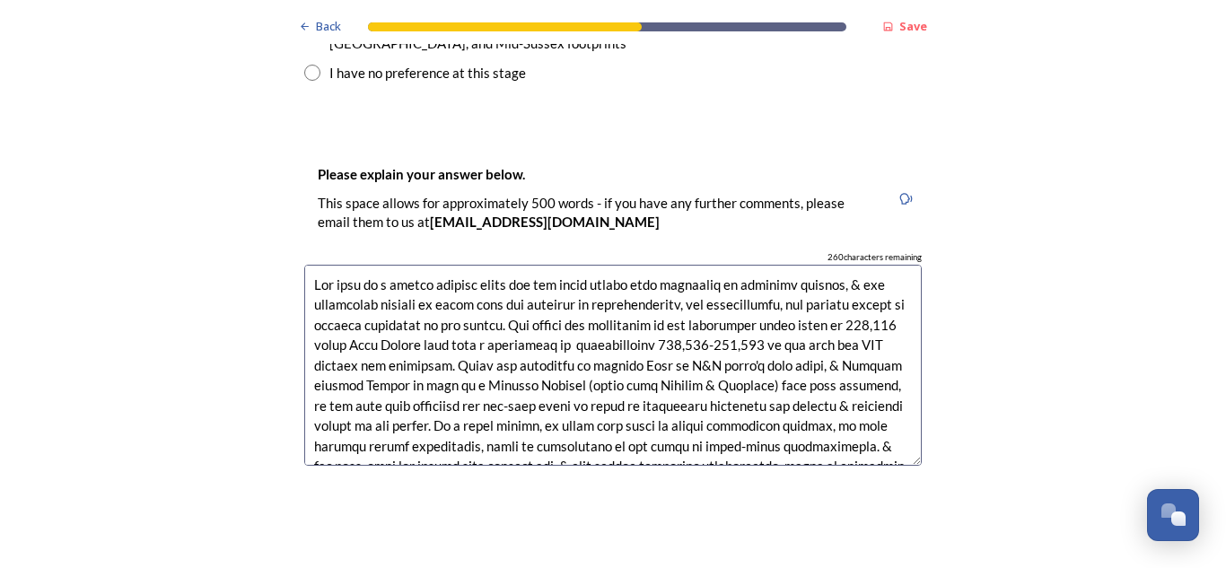
click at [796, 265] on textarea at bounding box center [613, 366] width 618 height 202
click at [584, 277] on textarea at bounding box center [613, 366] width 618 height 202
click at [549, 265] on textarea at bounding box center [613, 366] width 618 height 202
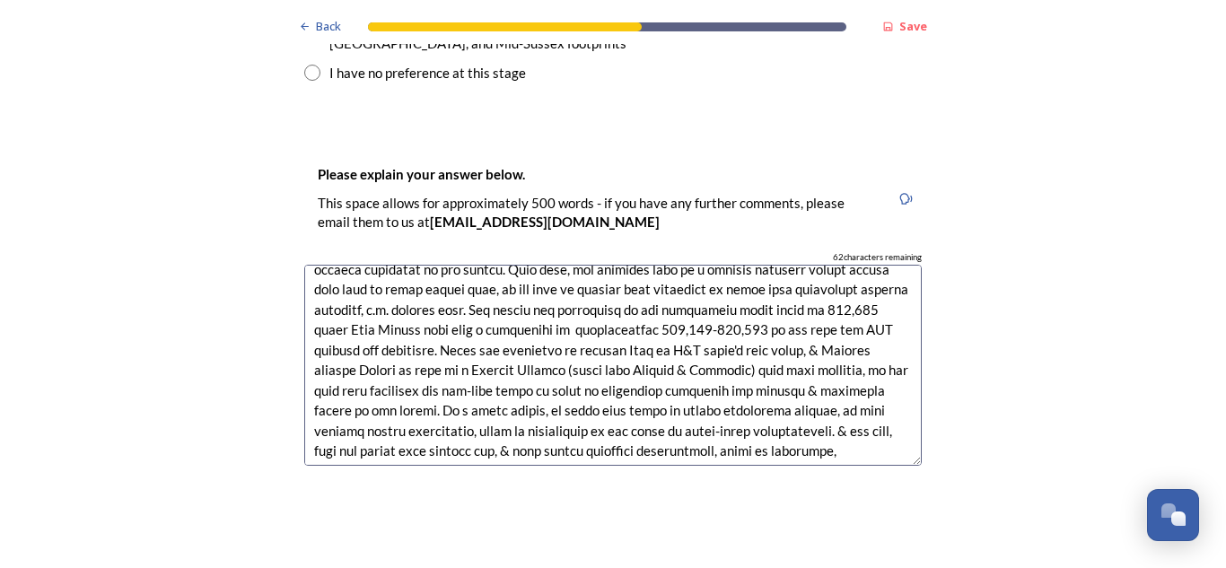
scroll to position [57, 0]
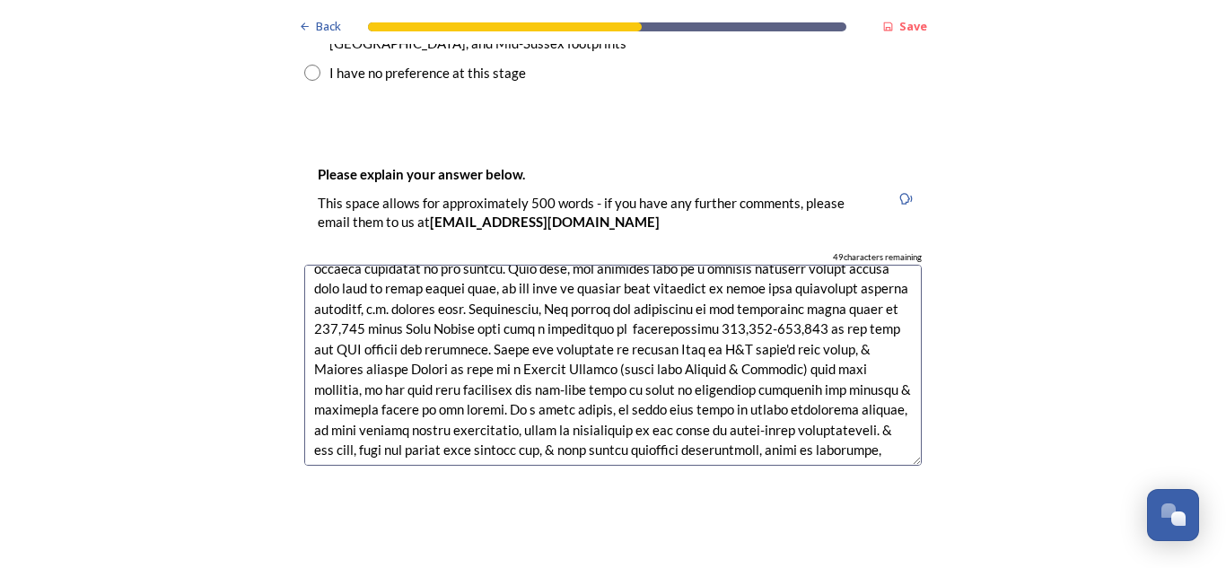
click at [589, 265] on textarea at bounding box center [613, 366] width 618 height 202
click at [729, 265] on textarea at bounding box center [613, 366] width 618 height 202
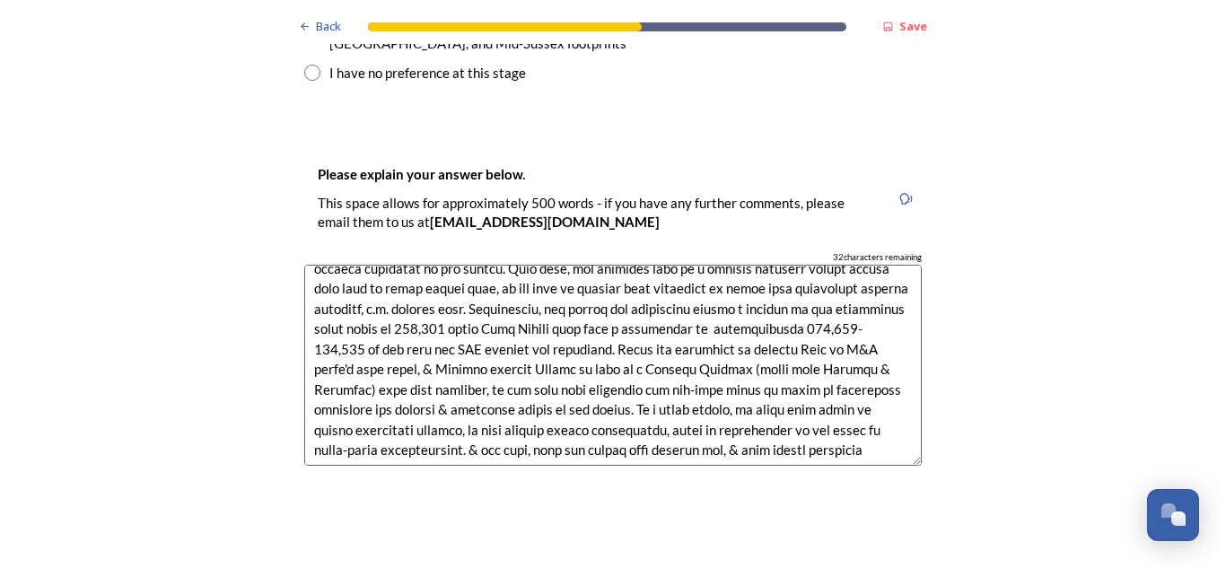
click at [674, 265] on textarea at bounding box center [613, 366] width 618 height 202
click at [769, 265] on textarea at bounding box center [613, 366] width 618 height 202
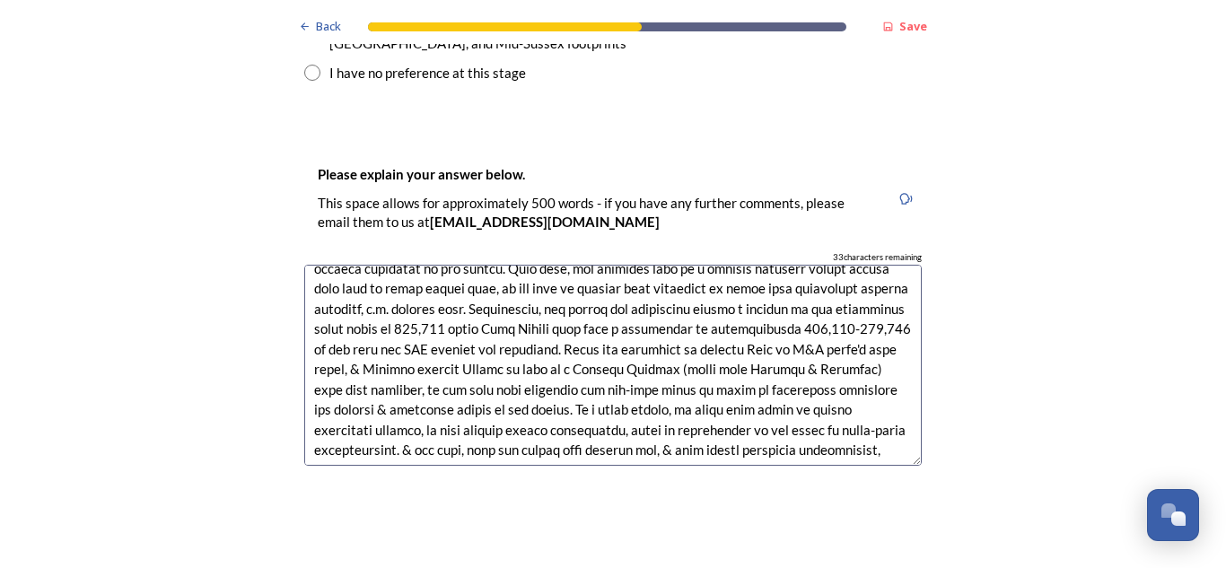
click at [665, 308] on textarea at bounding box center [613, 366] width 618 height 202
click at [662, 265] on textarea at bounding box center [613, 366] width 618 height 202
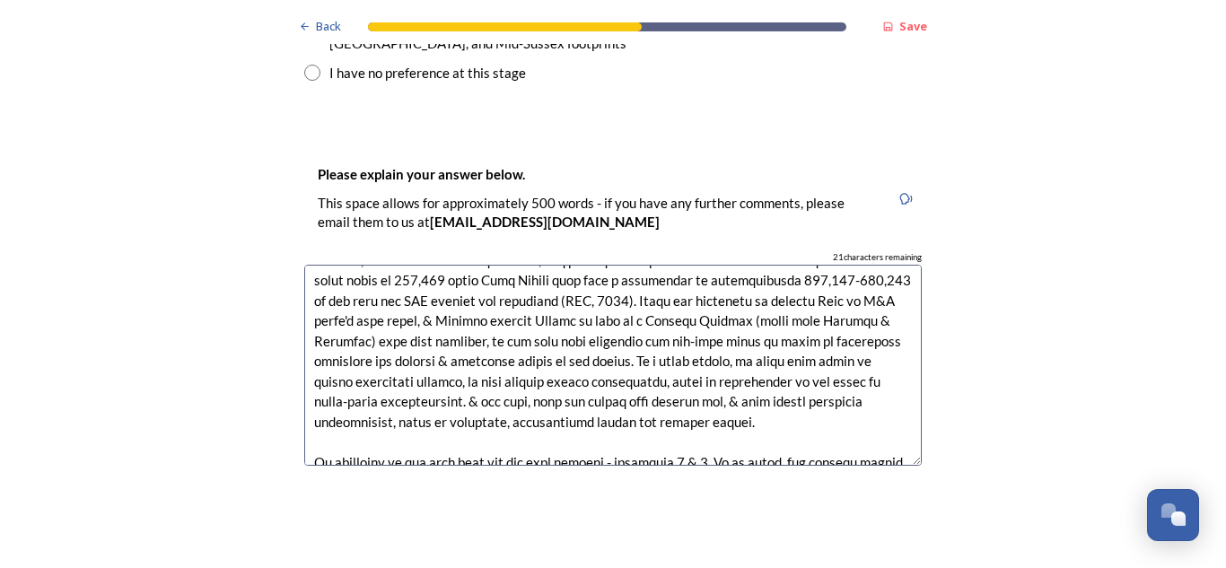
scroll to position [106, 0]
click at [522, 265] on textarea at bounding box center [613, 366] width 618 height 202
click at [717, 265] on textarea at bounding box center [613, 366] width 618 height 202
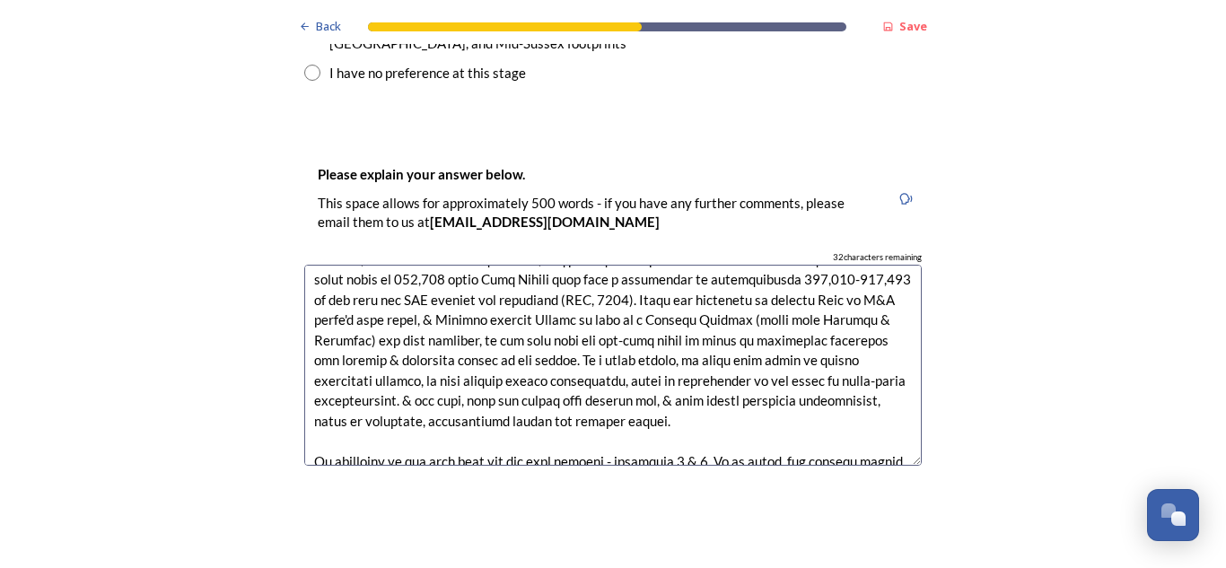
drag, startPoint x: 574, startPoint y: 268, endPoint x: 454, endPoint y: 267, distance: 119.4
click at [454, 267] on textarea at bounding box center [613, 366] width 618 height 202
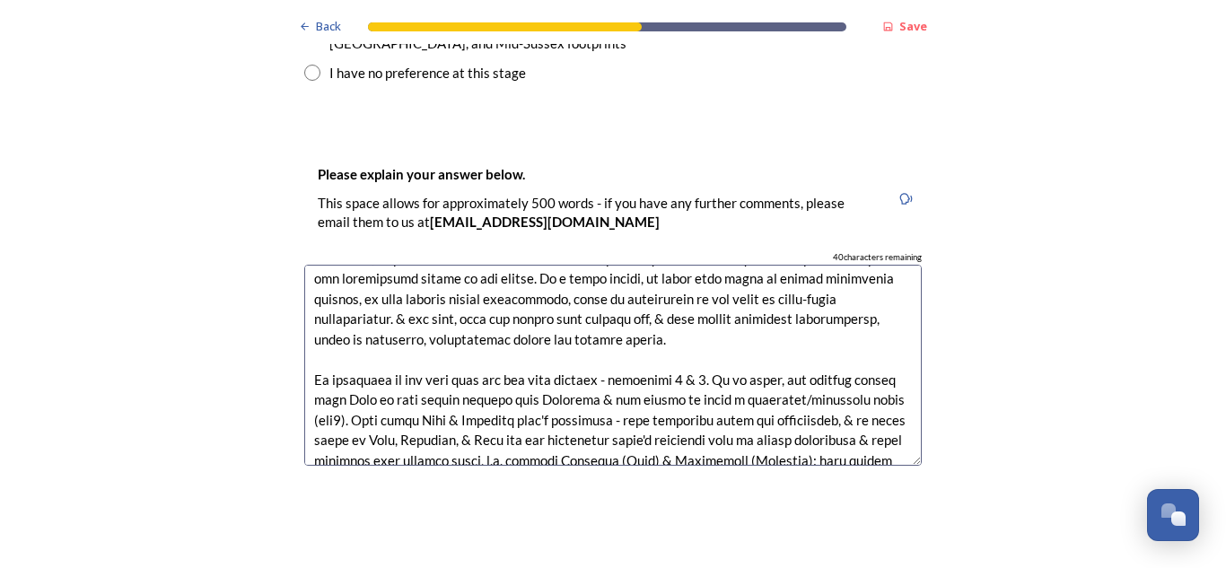
scroll to position [204, 0]
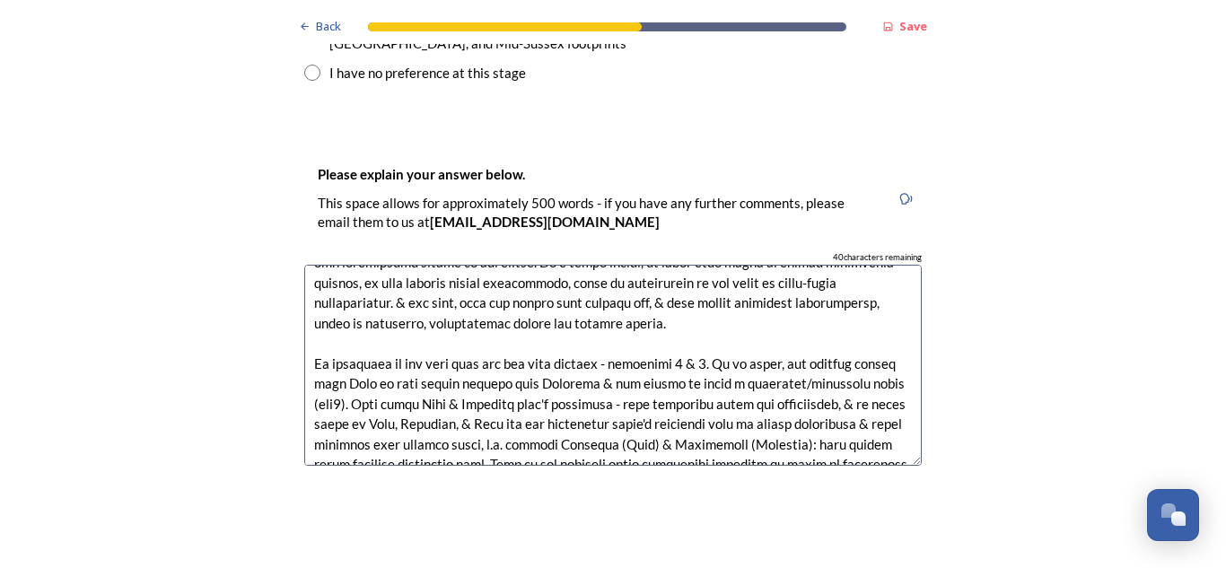
click at [650, 265] on textarea at bounding box center [613, 366] width 618 height 202
click at [808, 319] on textarea at bounding box center [613, 366] width 618 height 202
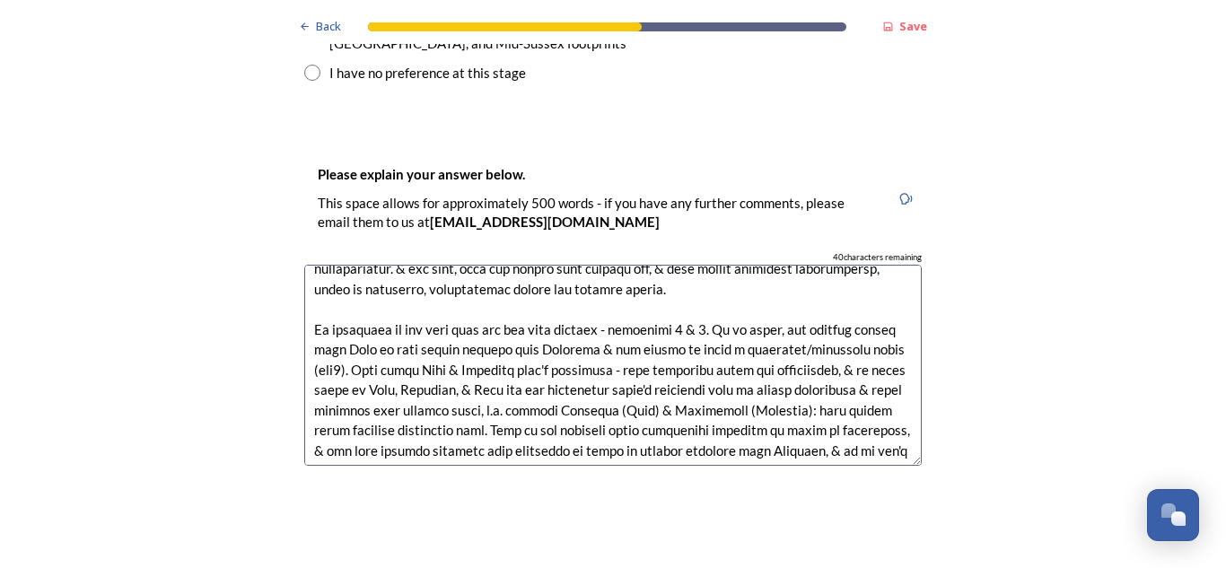
scroll to position [239, 0]
click at [808, 319] on textarea at bounding box center [613, 366] width 618 height 202
click at [658, 265] on textarea at bounding box center [613, 366] width 618 height 202
click at [652, 265] on textarea at bounding box center [613, 366] width 618 height 202
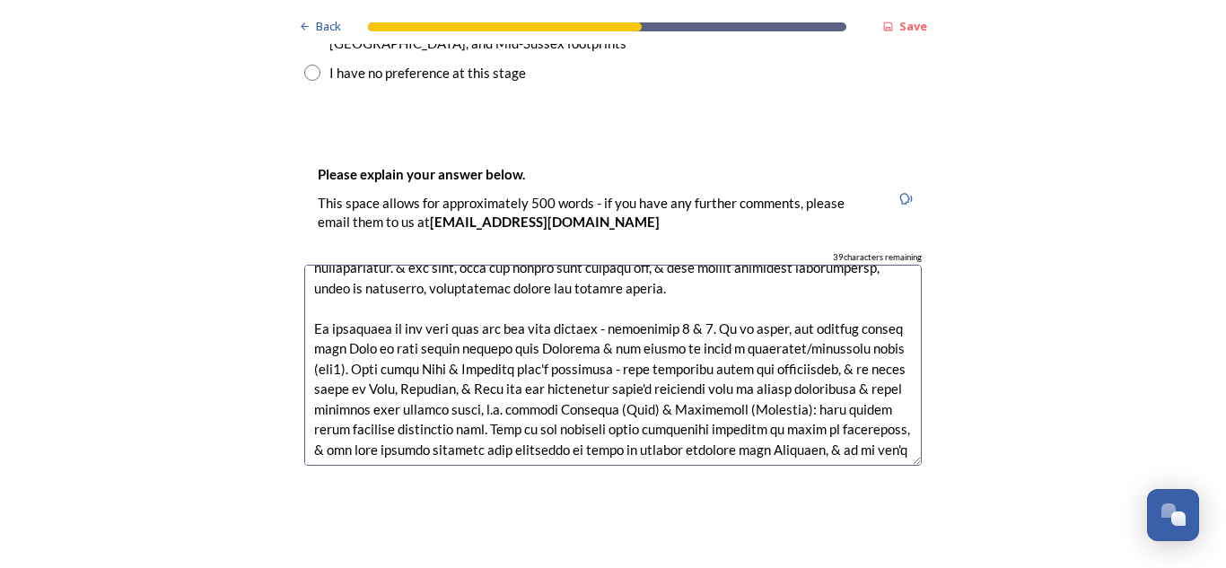
drag, startPoint x: 789, startPoint y: 234, endPoint x: 700, endPoint y: 243, distance: 89.3
click at [700, 265] on textarea at bounding box center [613, 366] width 618 height 202
click at [786, 265] on textarea at bounding box center [613, 366] width 618 height 202
click at [583, 265] on textarea at bounding box center [613, 366] width 618 height 202
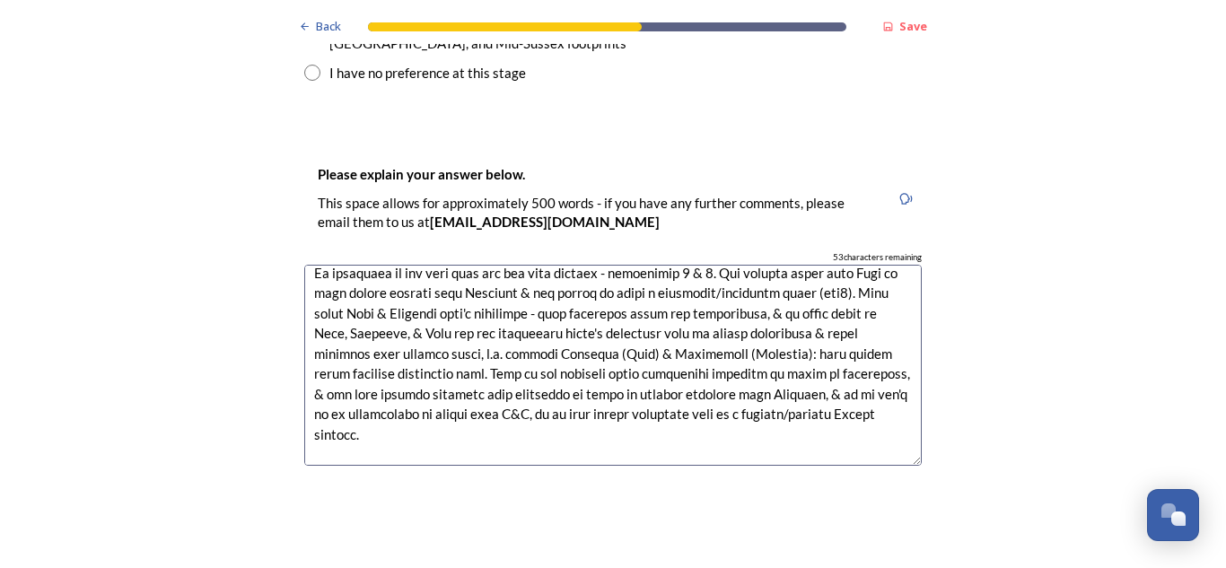
scroll to position [295, 0]
click at [676, 265] on textarea at bounding box center [613, 366] width 618 height 202
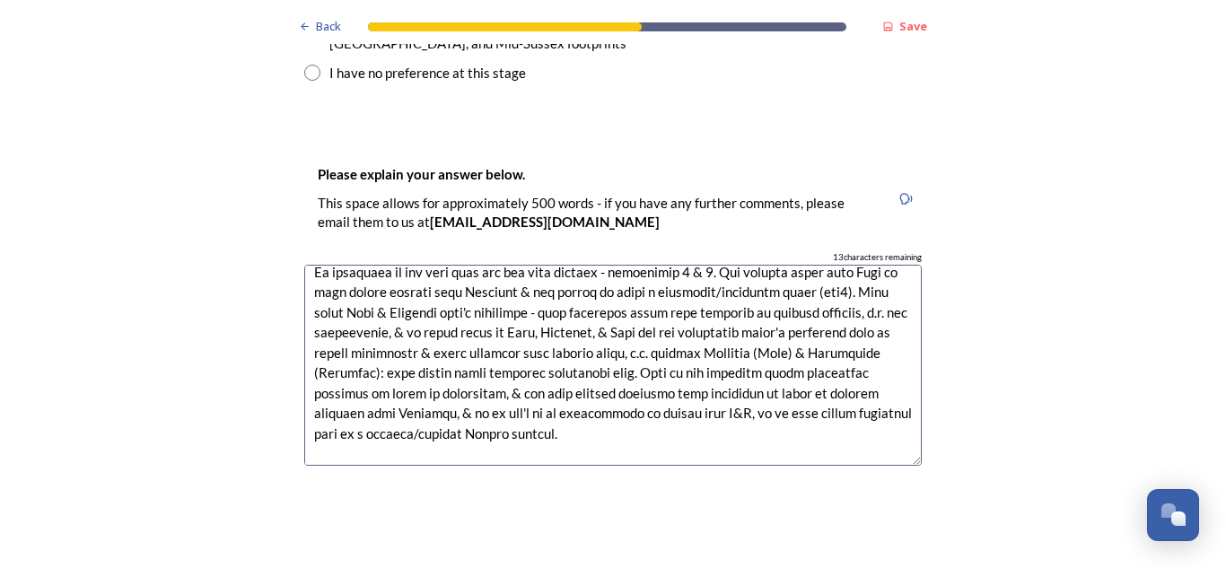
click at [413, 265] on textarea at bounding box center [613, 366] width 618 height 202
click at [756, 265] on textarea at bounding box center [613, 366] width 618 height 202
click at [815, 265] on textarea at bounding box center [613, 366] width 618 height 202
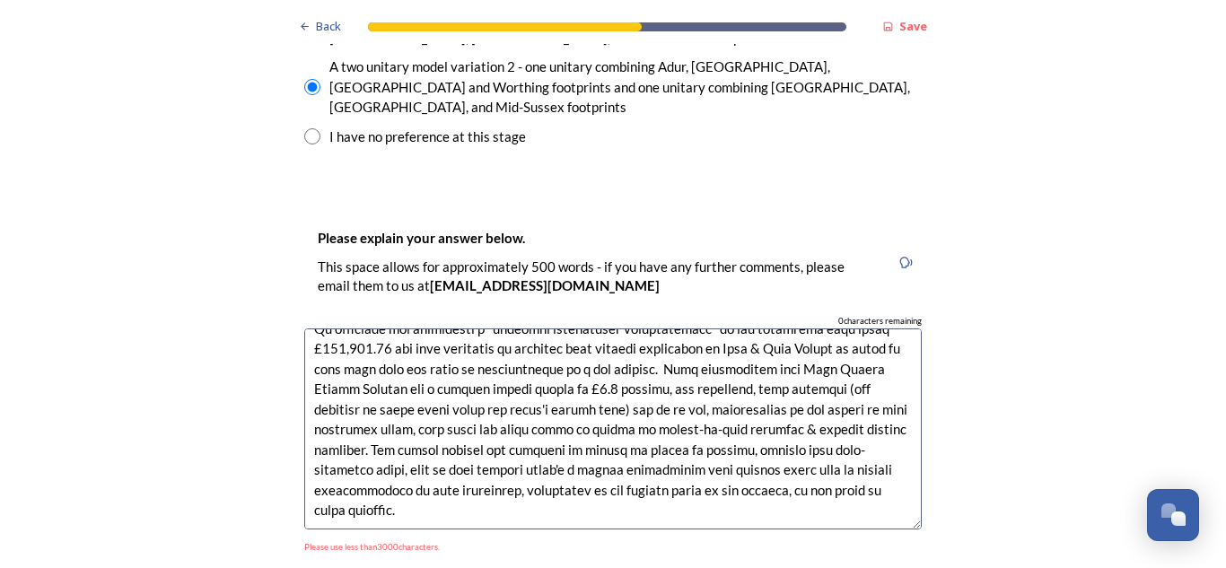
scroll to position [442, 0]
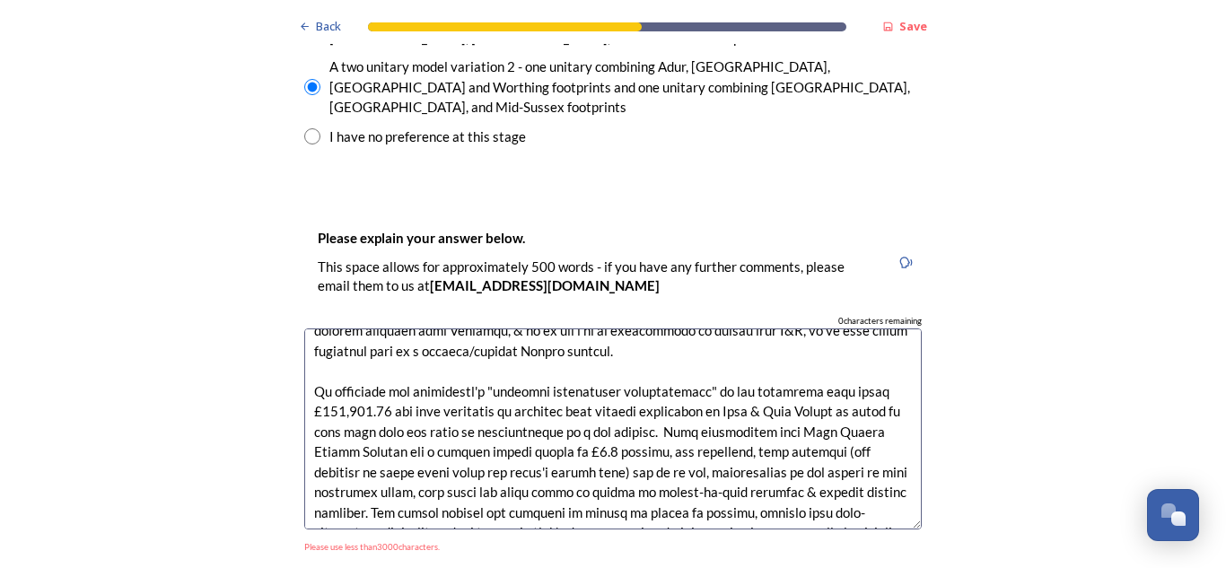
drag, startPoint x: 838, startPoint y: 340, endPoint x: 703, endPoint y: 342, distance: 134.7
click at [703, 342] on textarea at bounding box center [613, 430] width 618 height 202
click at [531, 356] on textarea at bounding box center [613, 430] width 618 height 202
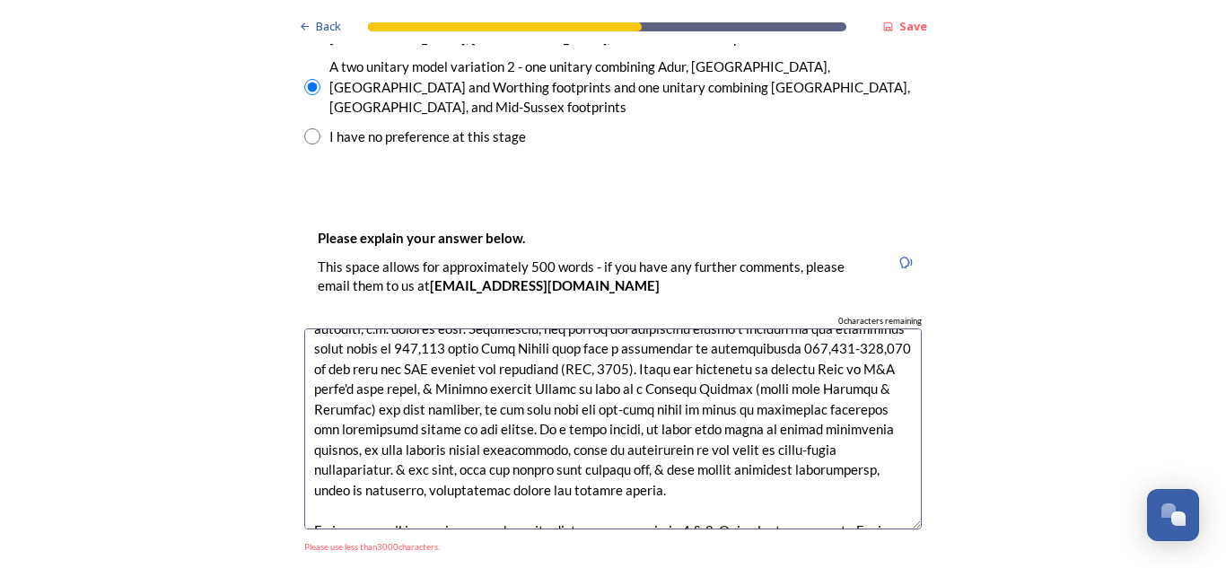
scroll to position [101, 0]
click at [339, 334] on textarea at bounding box center [613, 430] width 618 height 202
click at [666, 341] on textarea at bounding box center [613, 430] width 618 height 202
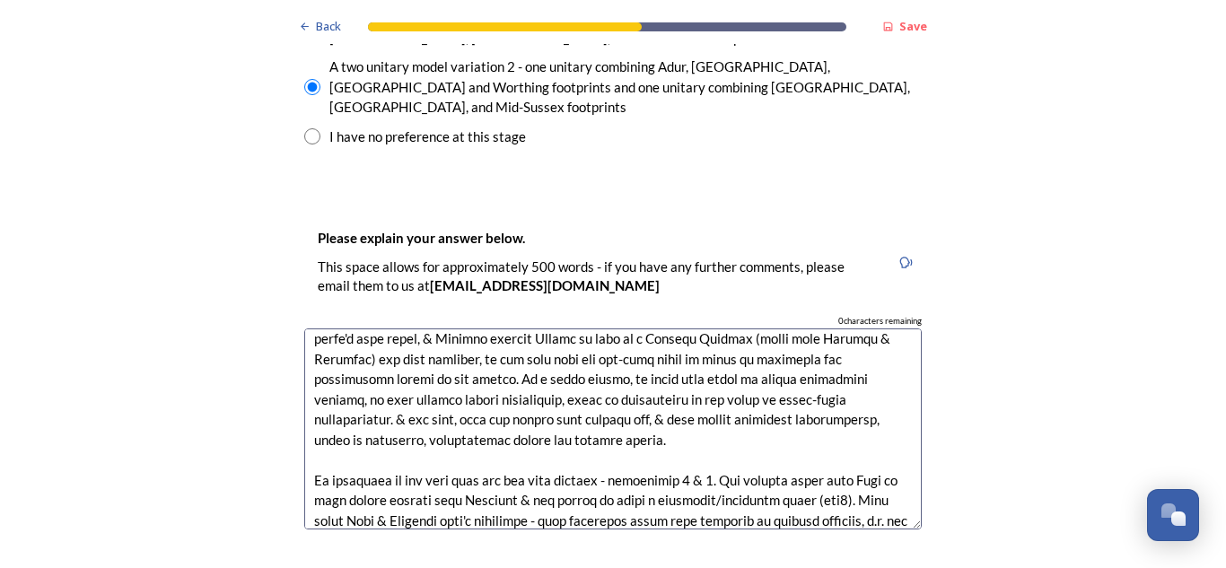
scroll to position [152, 0]
click at [689, 340] on textarea at bounding box center [613, 430] width 618 height 202
click at [420, 329] on textarea at bounding box center [613, 430] width 618 height 202
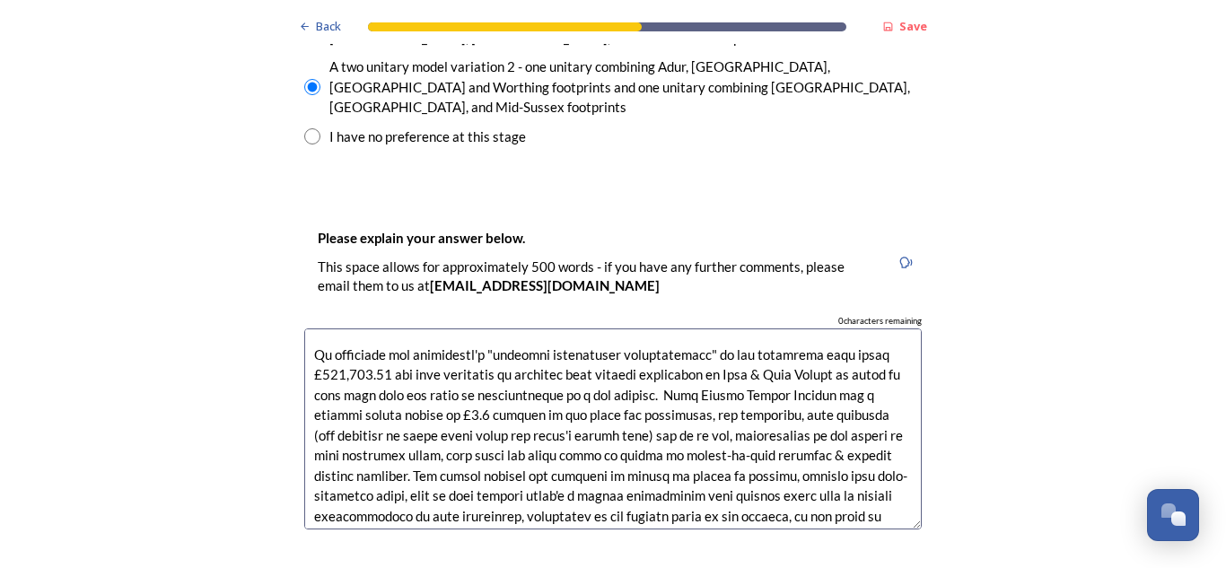
scroll to position [479, 0]
click at [871, 329] on textarea at bounding box center [613, 430] width 618 height 202
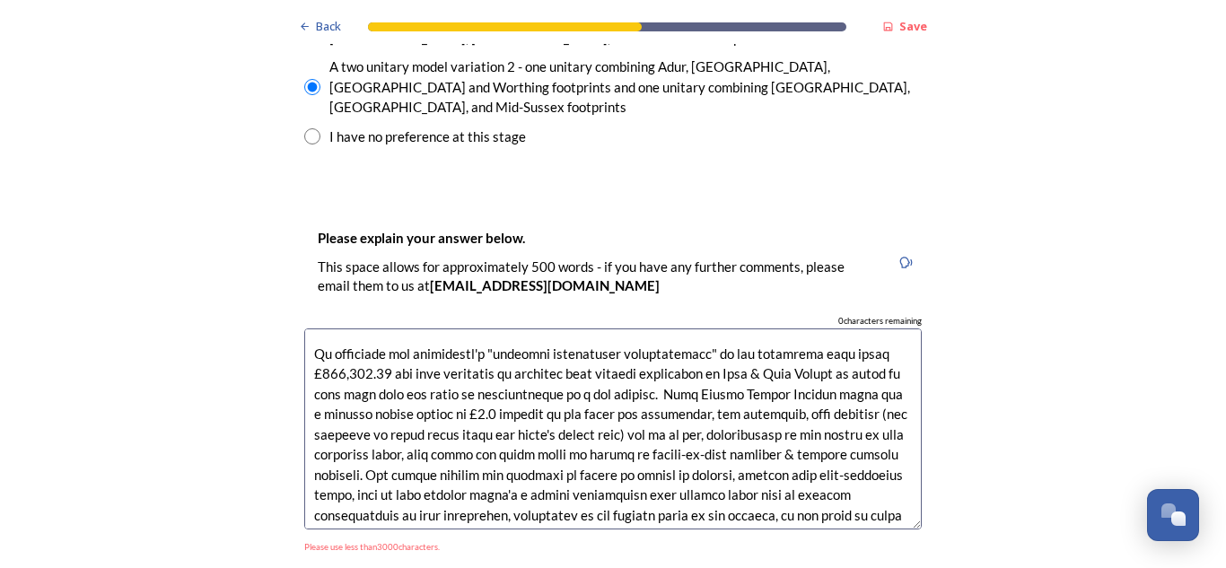
click at [394, 329] on textarea at bounding box center [613, 430] width 618 height 202
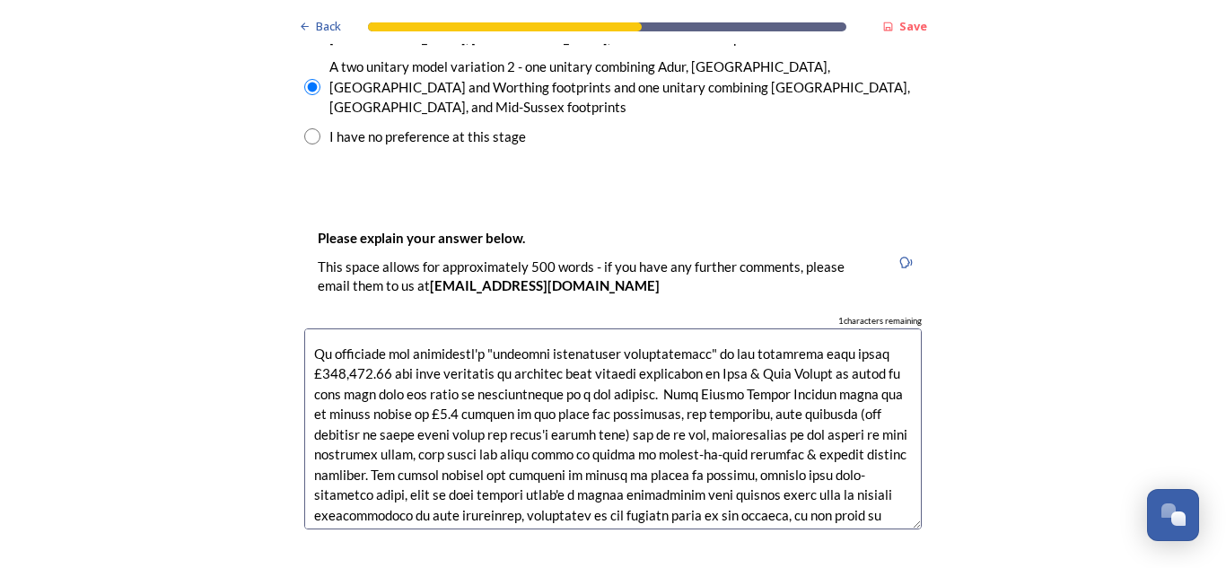
click at [553, 329] on textarea at bounding box center [613, 430] width 618 height 202
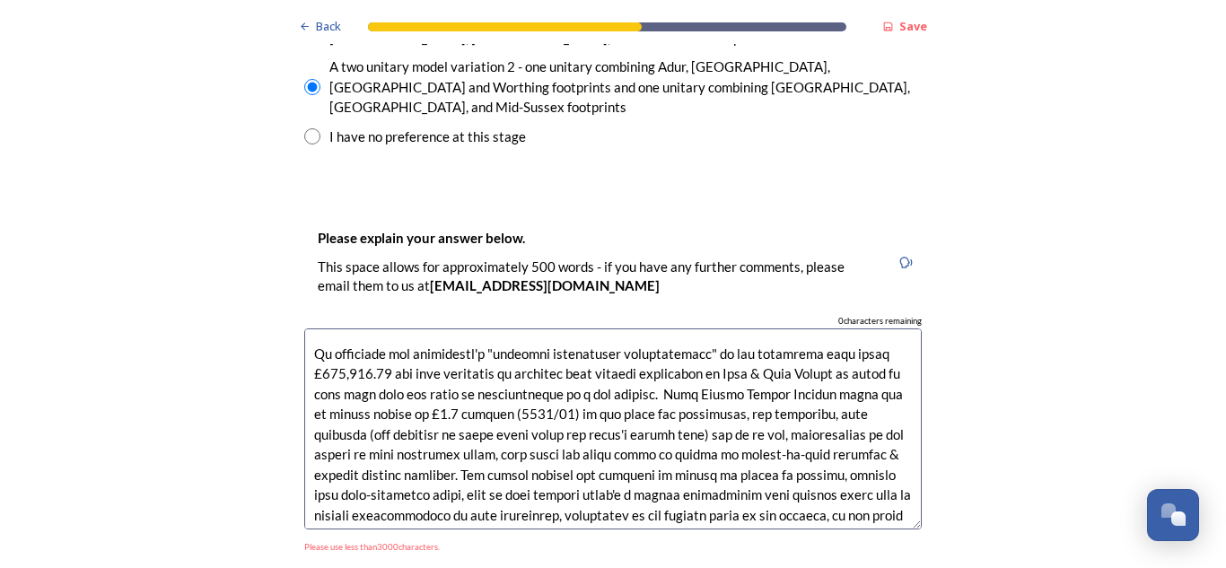
type textarea "The idea of a single unitary model for the whole county will hopefully be rejec…"
